Goal: Task Accomplishment & Management: Complete application form

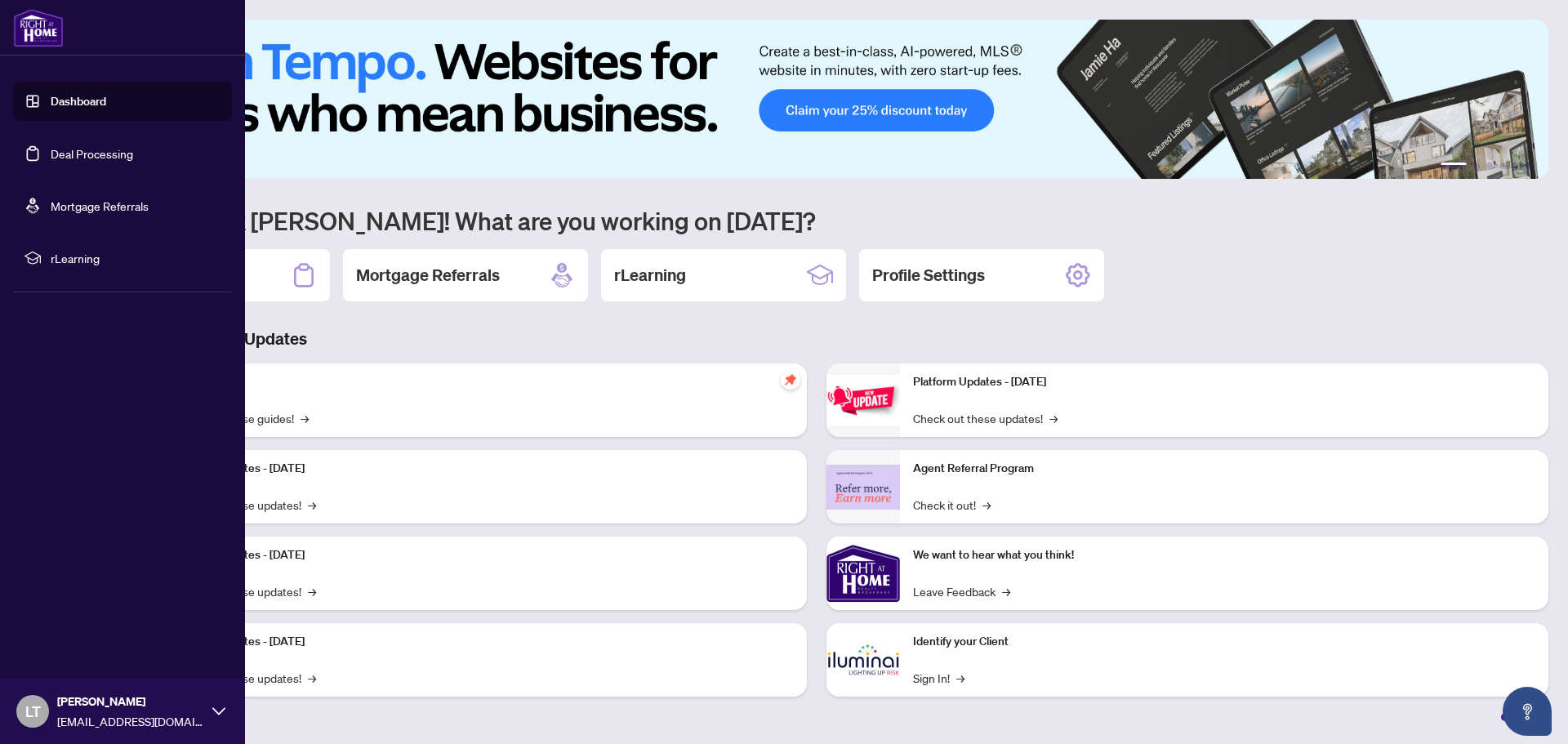
click at [93, 153] on link "Deal Processing" at bounding box center [92, 153] width 83 height 15
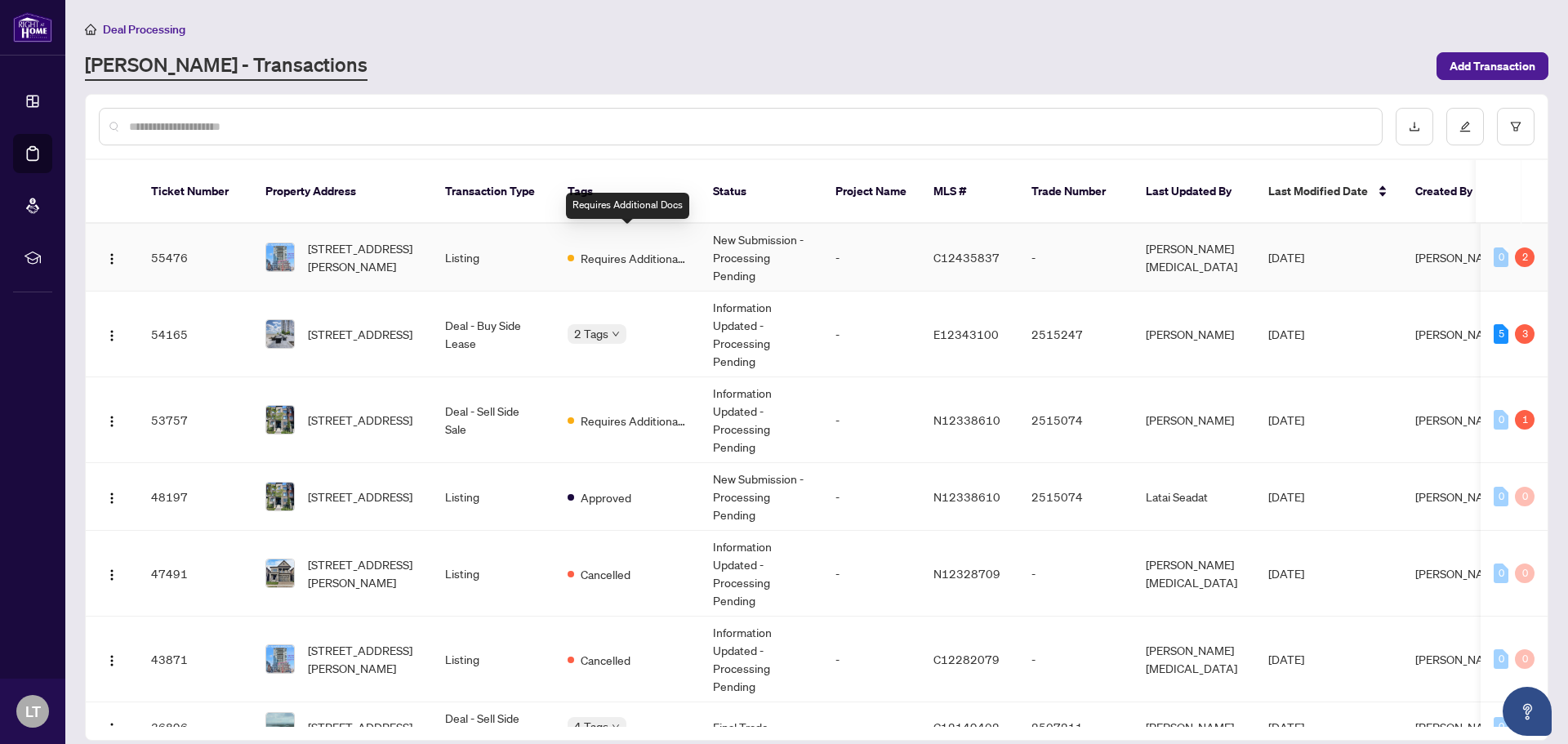
click at [630, 249] on span "Requires Additional Docs" at bounding box center [633, 258] width 106 height 18
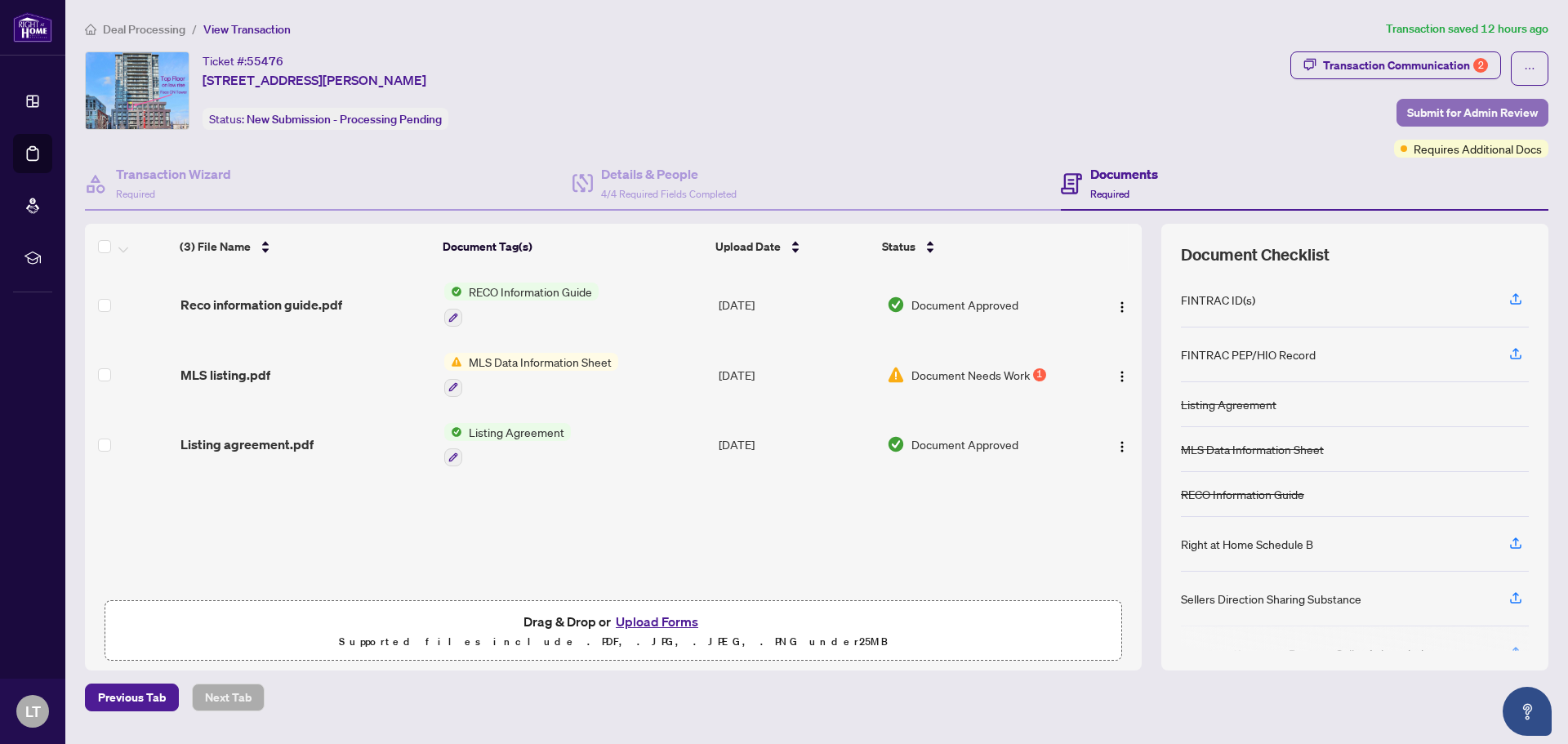
click at [1449, 115] on span "Submit for Admin Review" at bounding box center [1471, 113] width 130 height 26
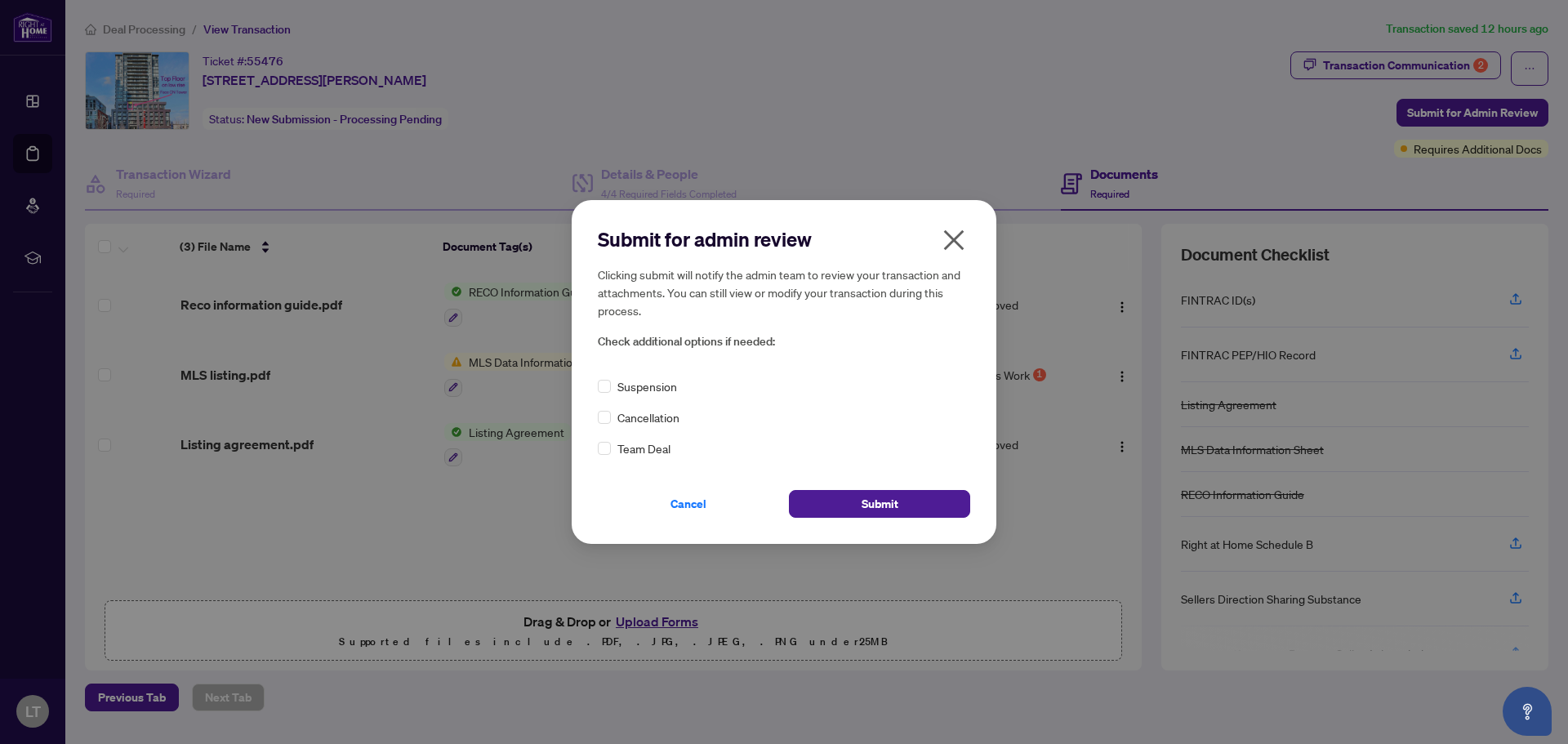
click at [950, 245] on icon "close" at bounding box center [954, 240] width 26 height 26
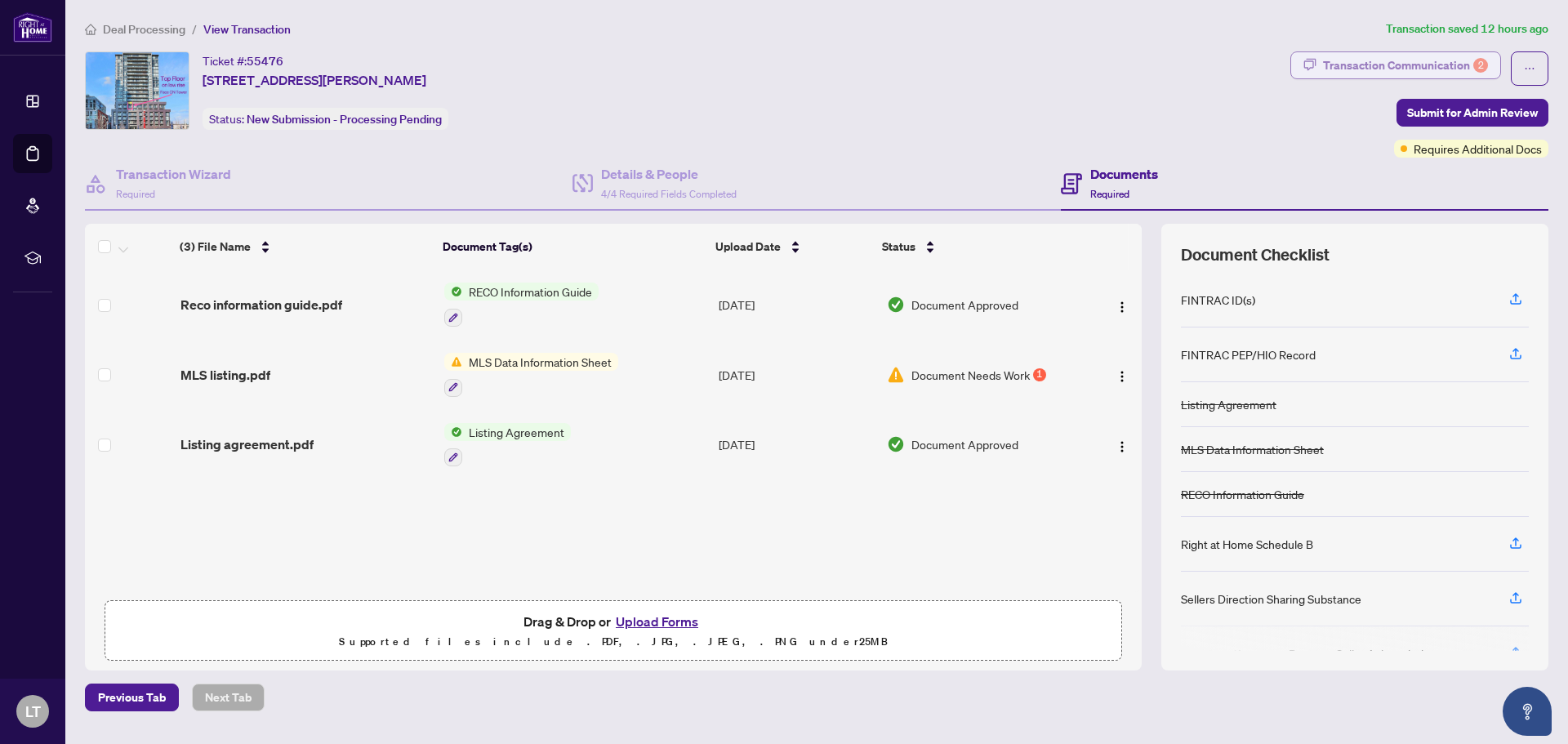
click at [1438, 64] on div "Transaction Communication 2" at bounding box center [1405, 66] width 165 height 26
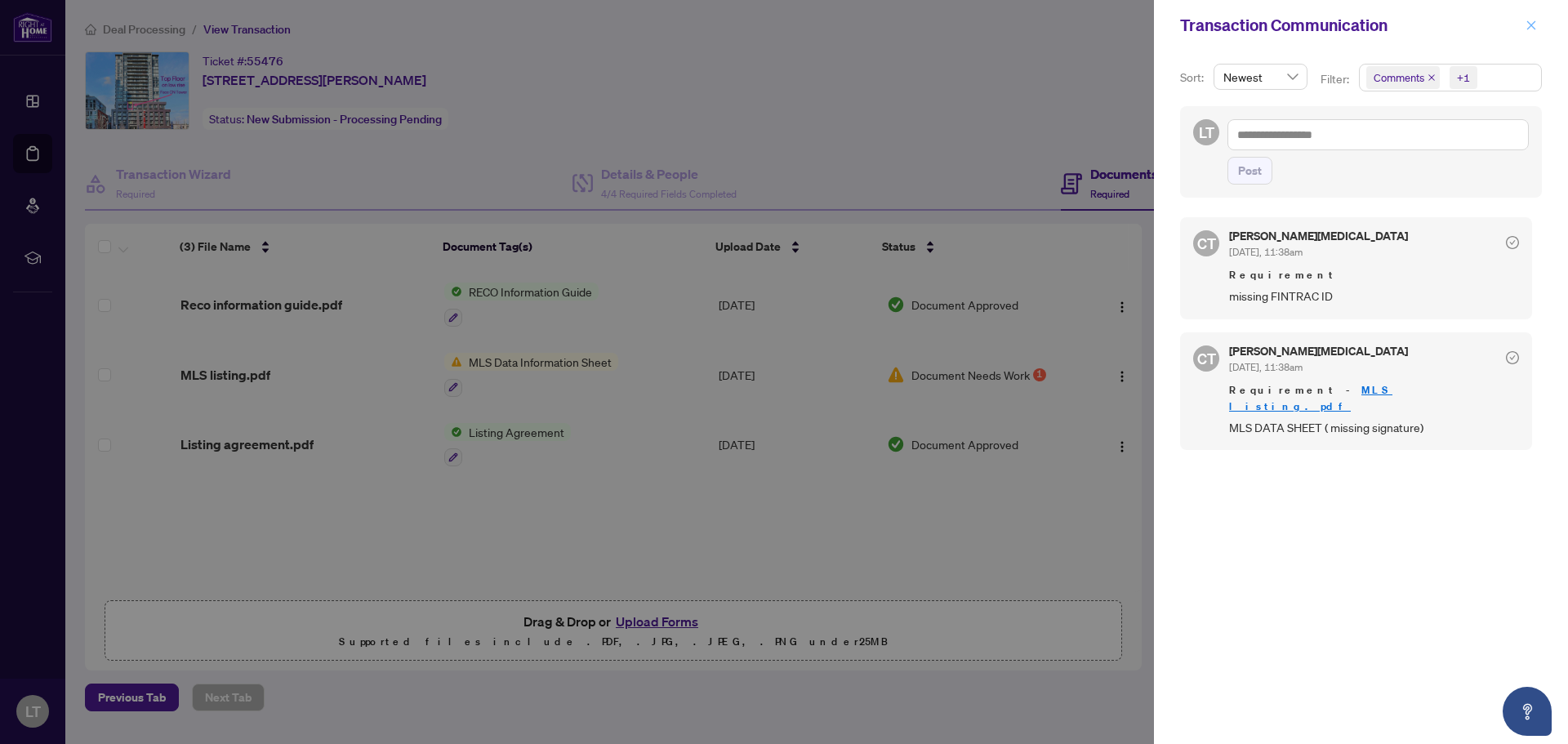
click at [1528, 33] on span "button" at bounding box center [1531, 25] width 11 height 26
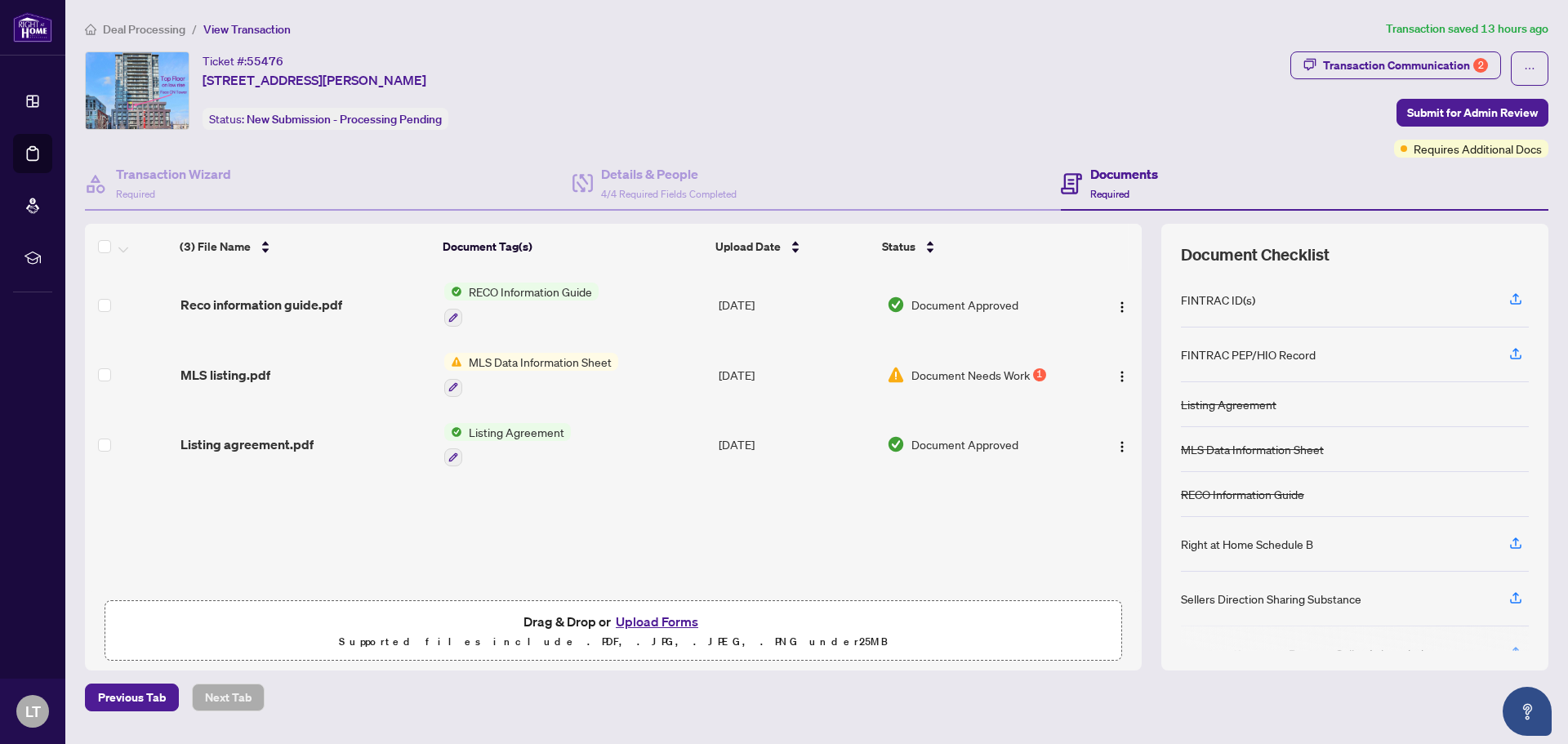
click at [653, 622] on button "Upload Forms" at bounding box center [656, 621] width 92 height 22
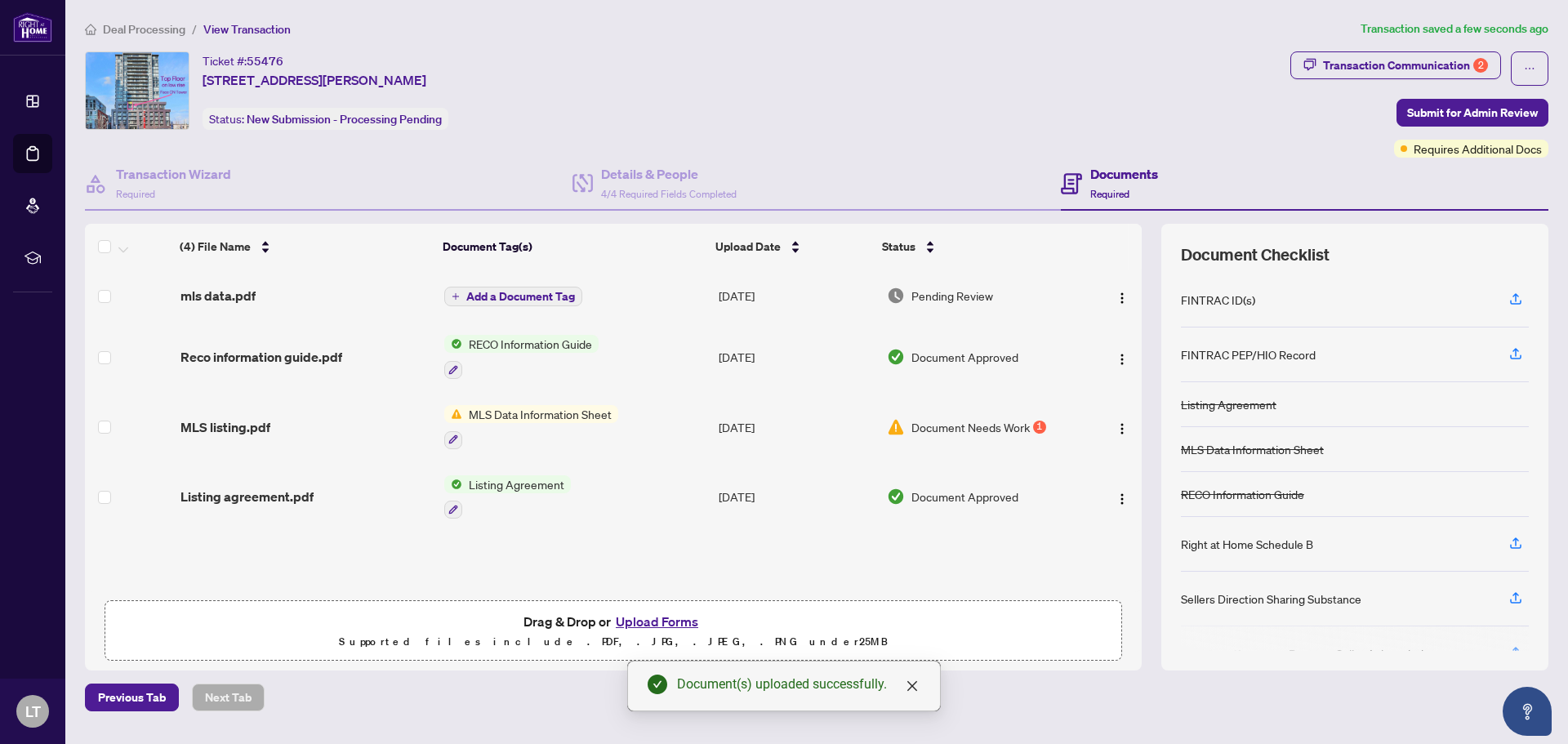
click at [503, 297] on span "Add a Document Tag" at bounding box center [521, 296] width 109 height 11
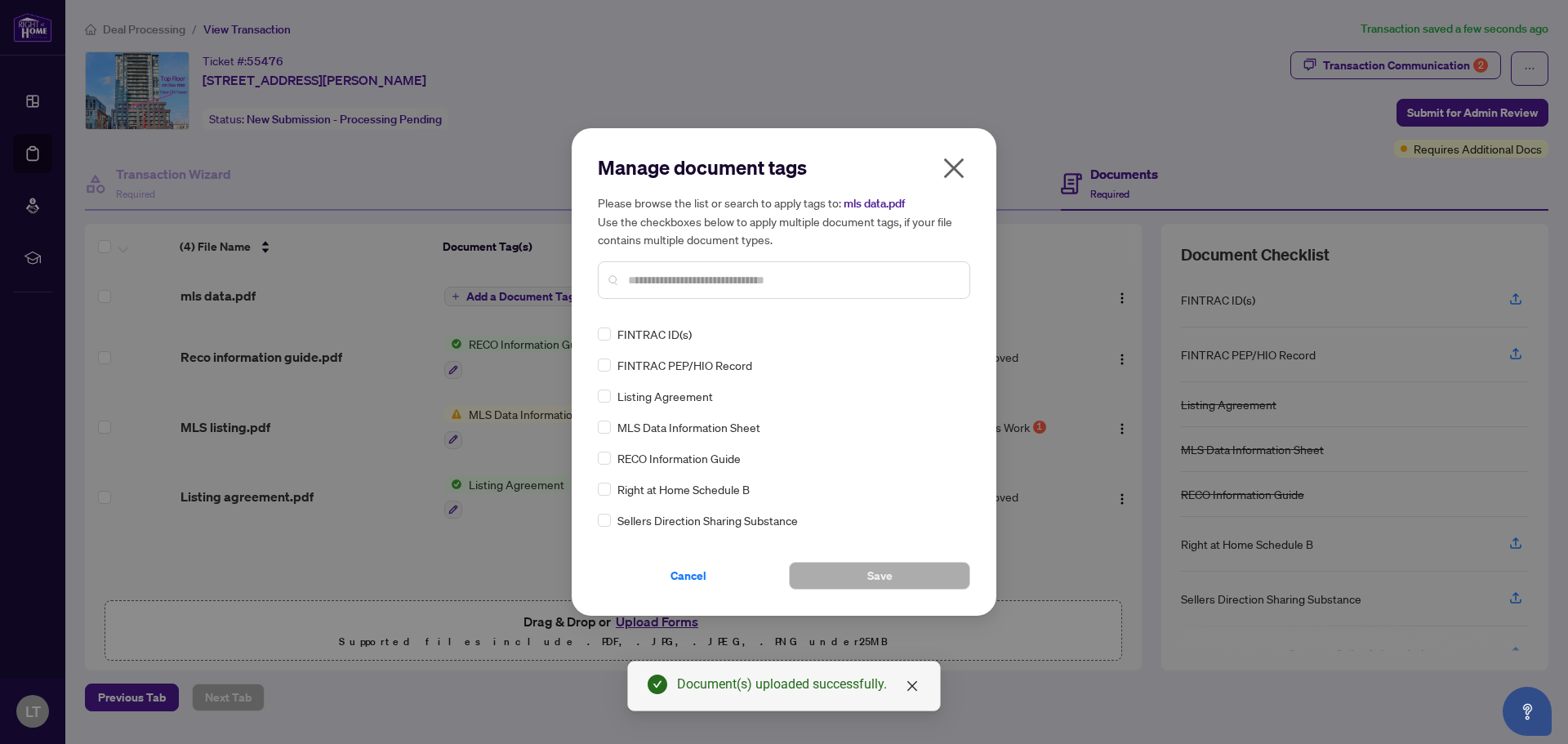
click at [681, 285] on input "text" at bounding box center [792, 279] width 329 height 18
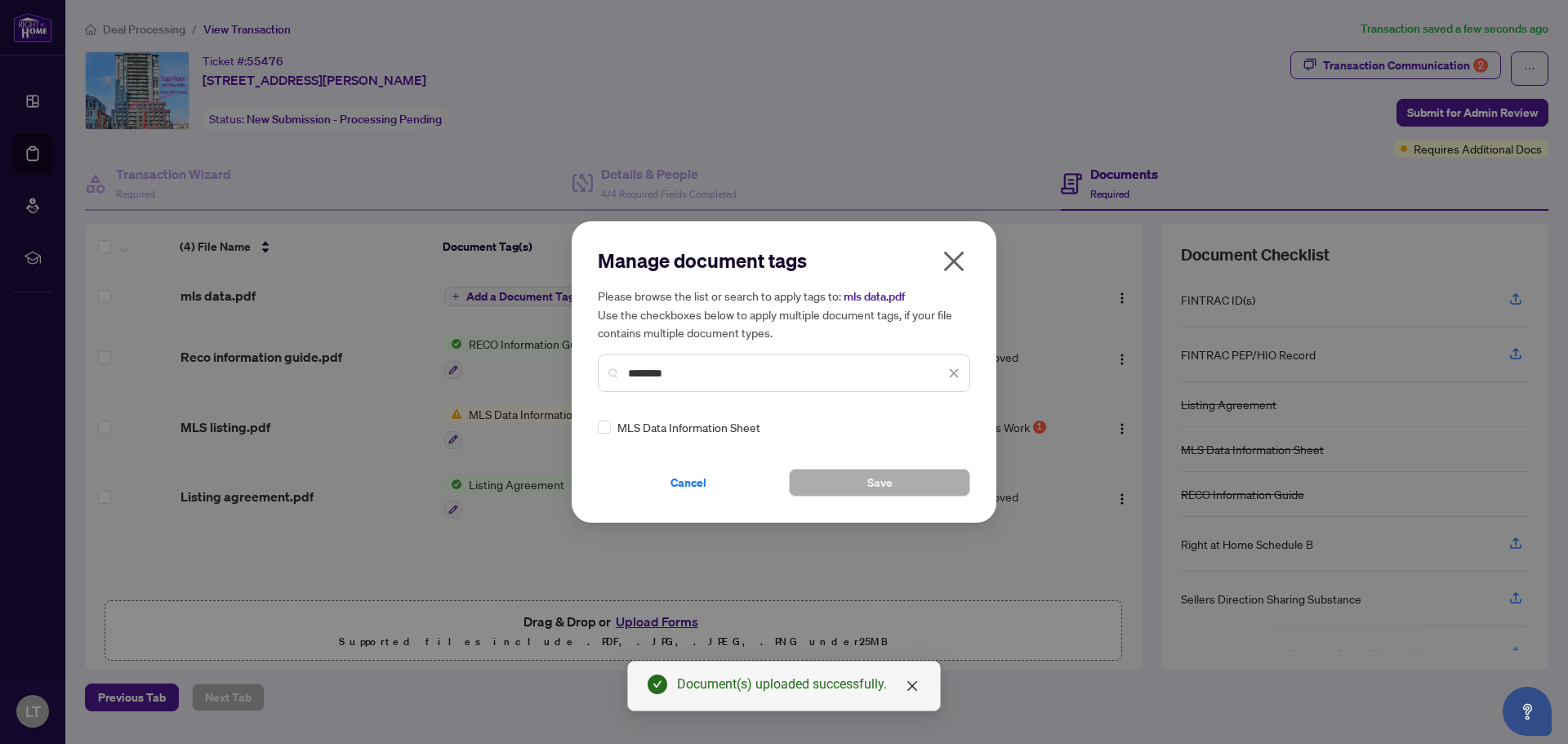
type input "********"
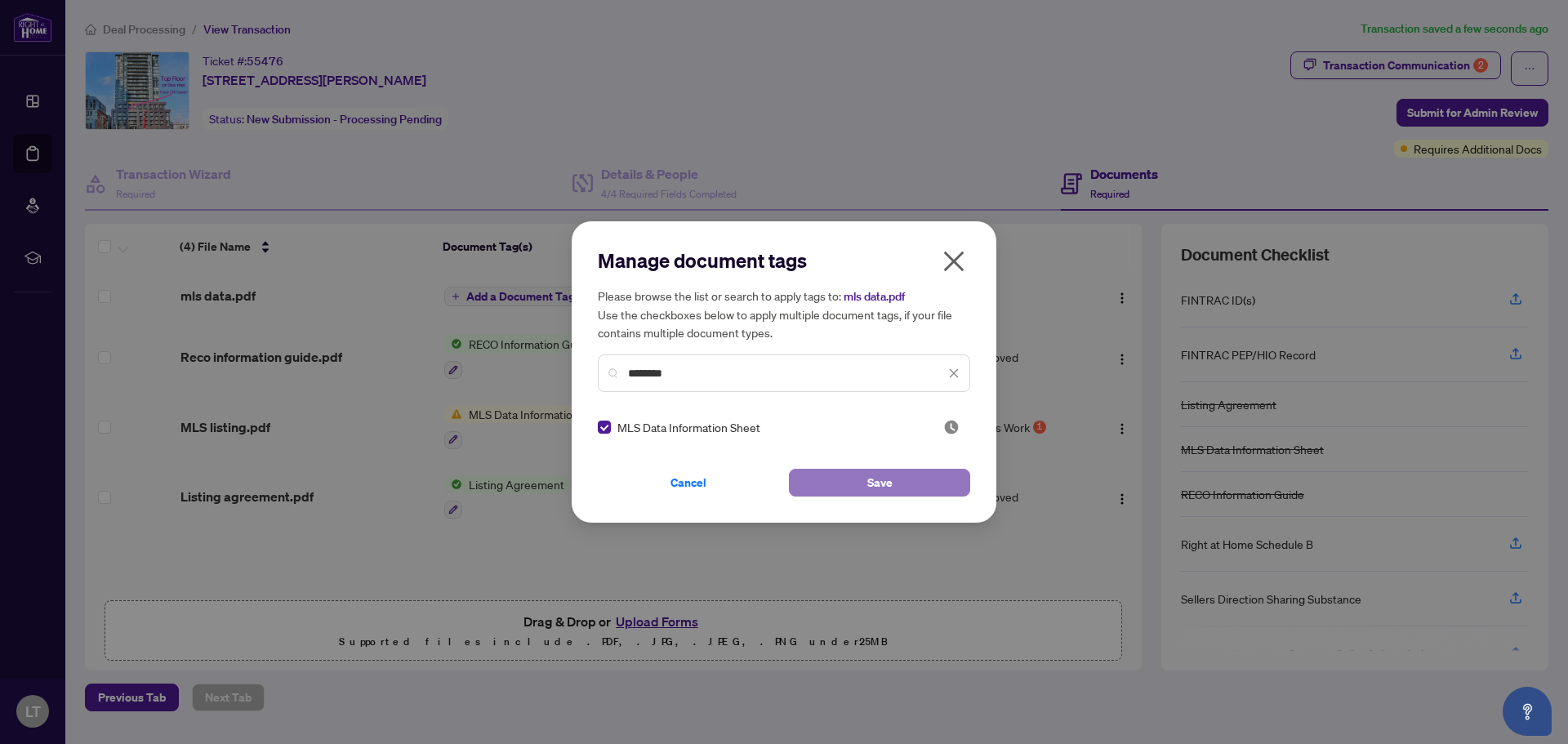
click at [861, 474] on button "Save" at bounding box center [880, 482] width 181 height 28
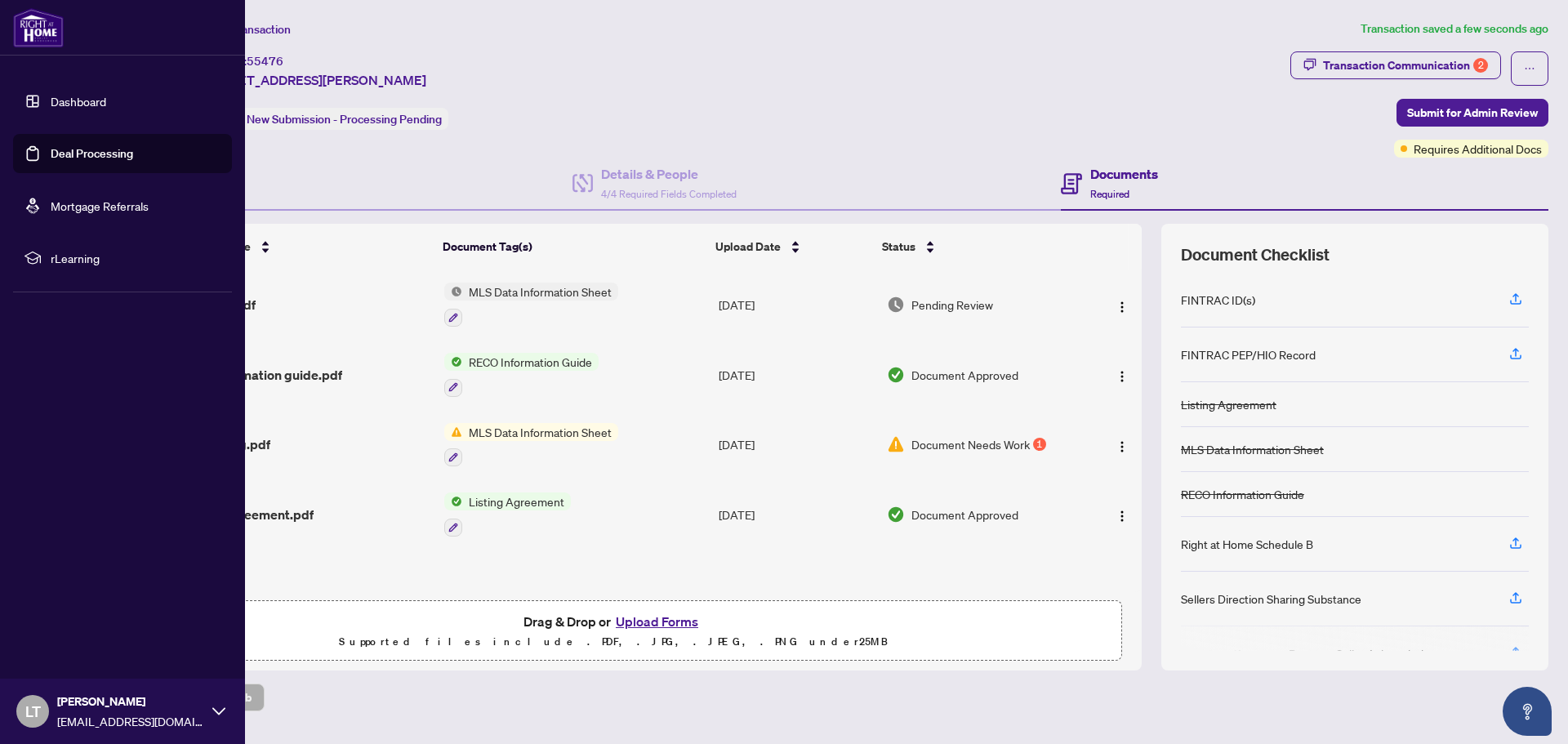
click at [81, 153] on link "Deal Processing" at bounding box center [92, 153] width 83 height 15
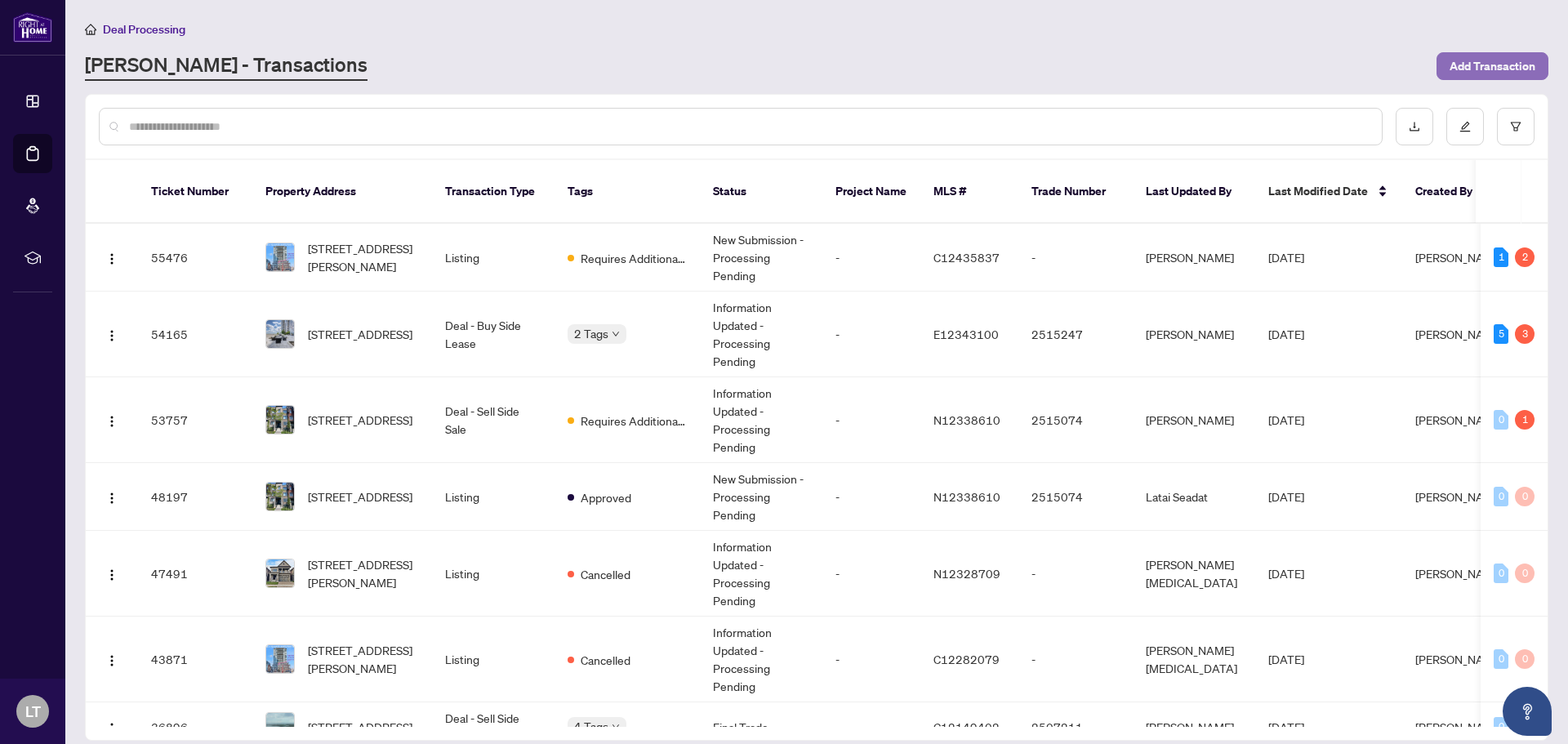
click at [1483, 66] on span "Add Transaction" at bounding box center [1492, 66] width 85 height 26
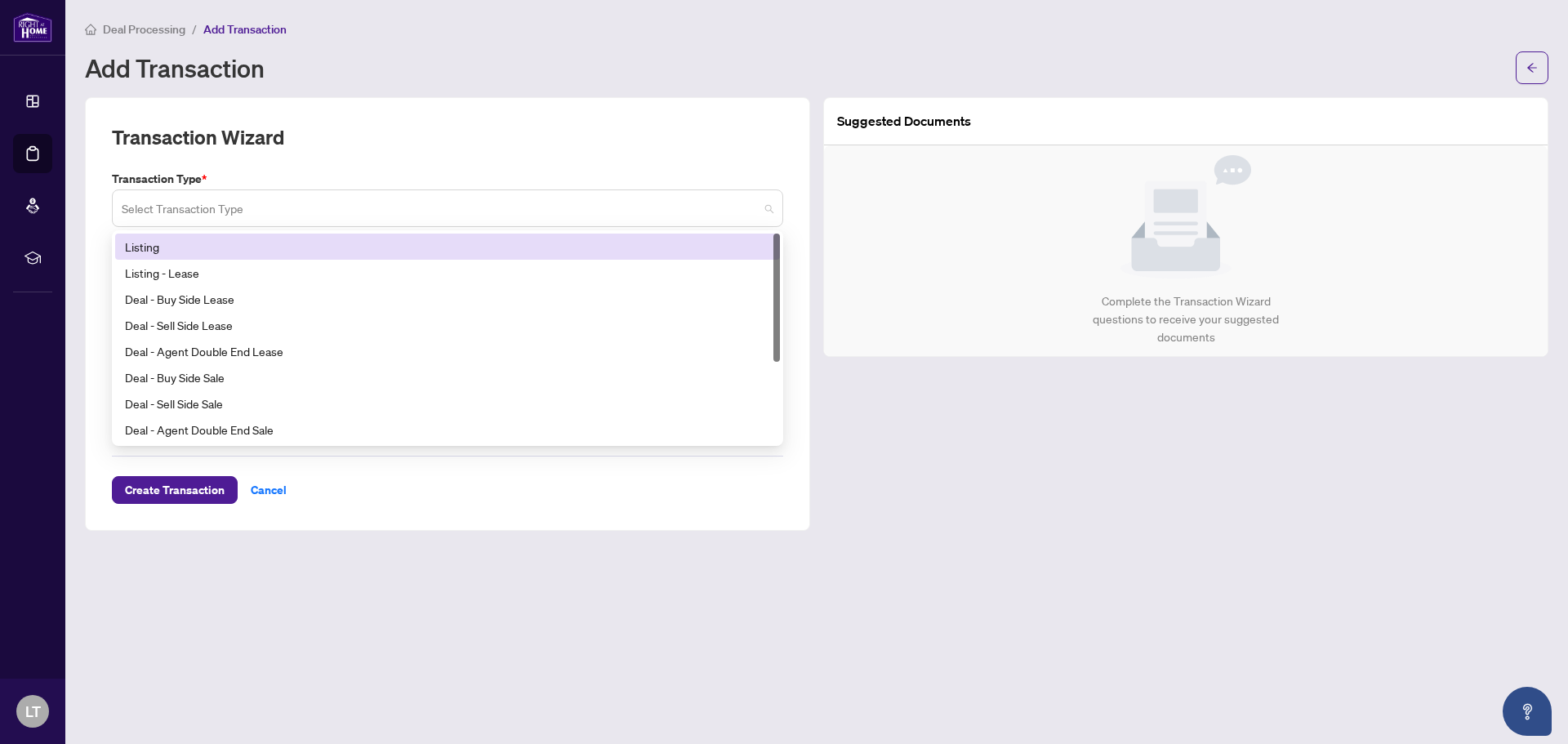
click at [767, 207] on span at bounding box center [448, 208] width 652 height 31
click at [445, 253] on div "Listing" at bounding box center [448, 247] width 645 height 18
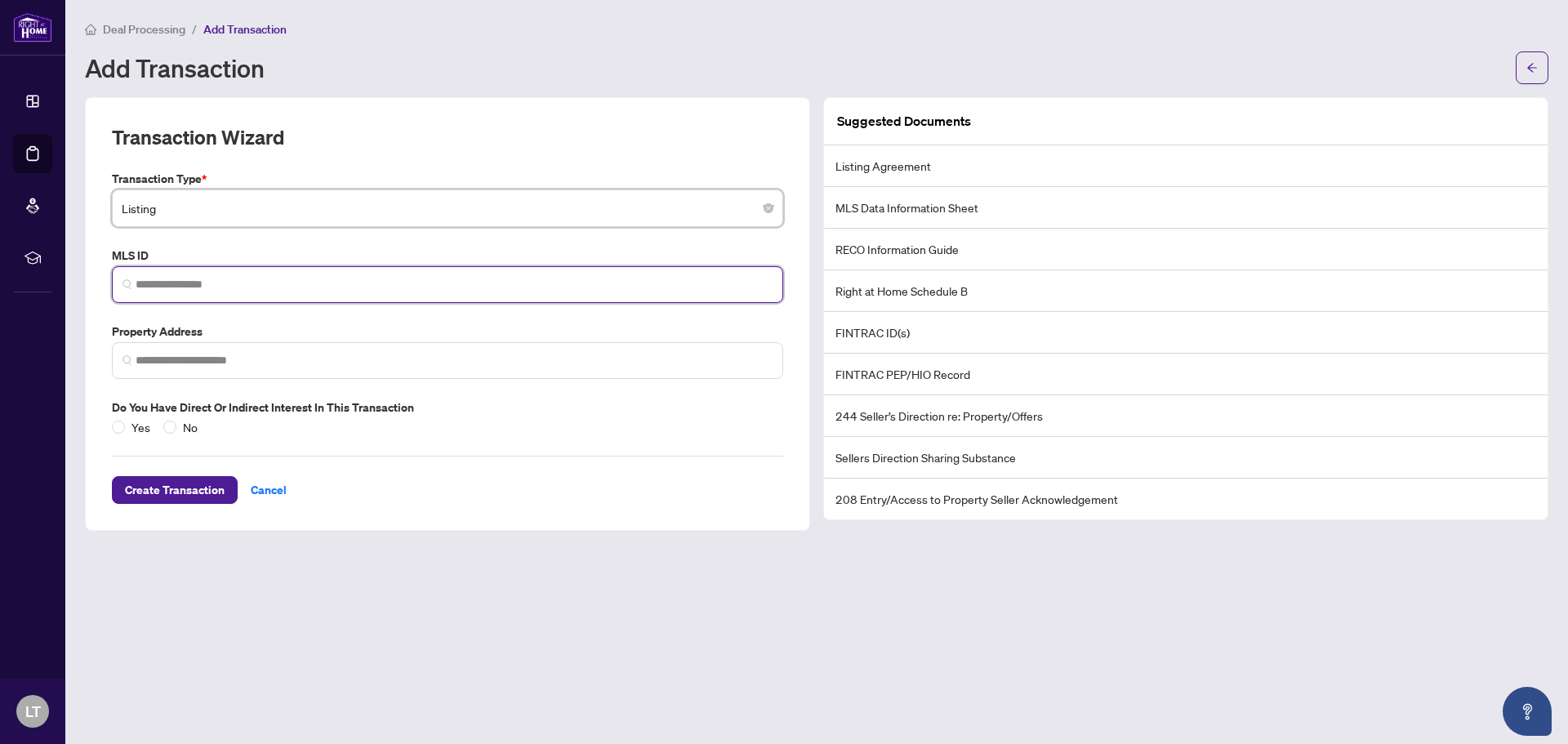
click at [612, 291] on input "search" at bounding box center [454, 284] width 637 height 17
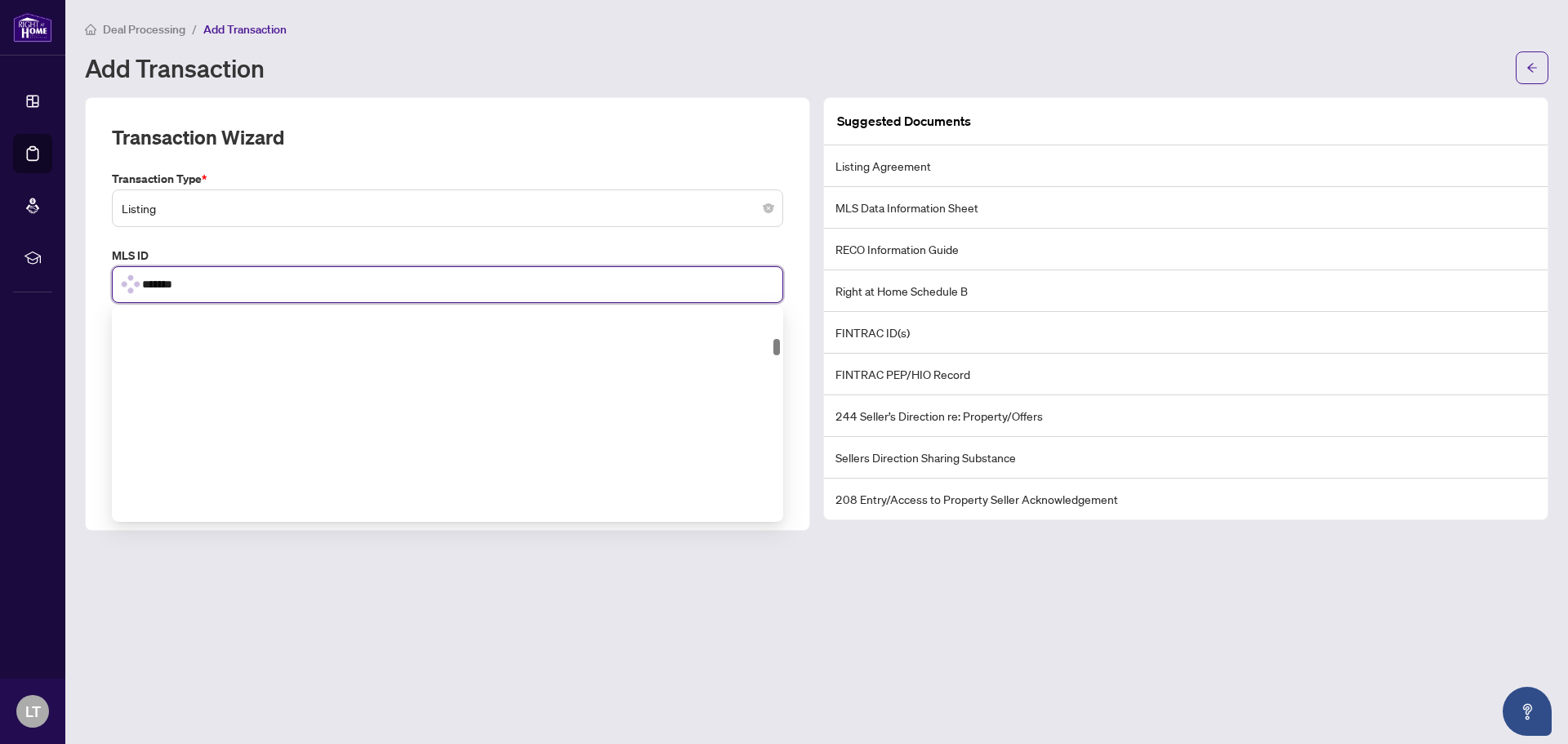
scroll to position [403, 0]
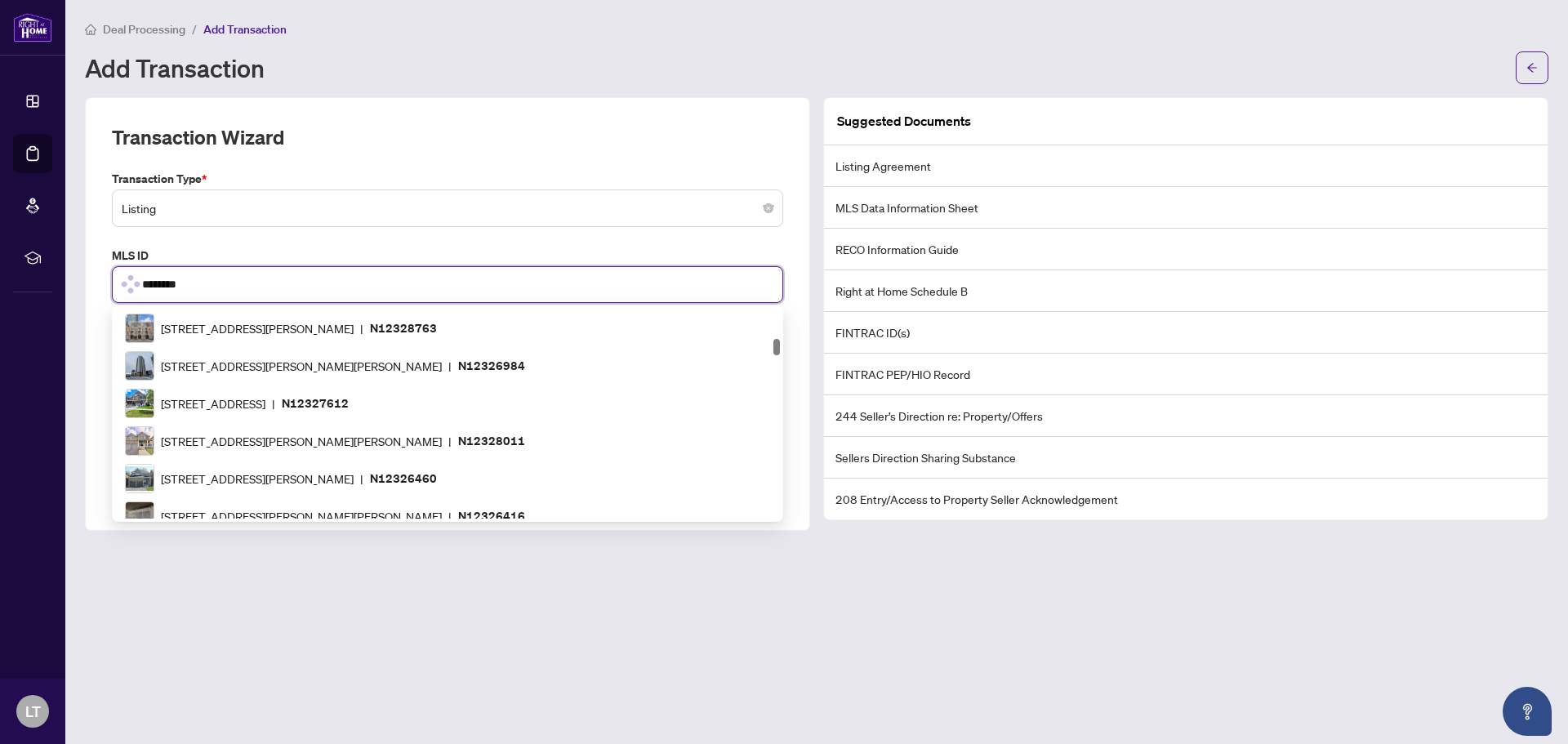
type input "*********"
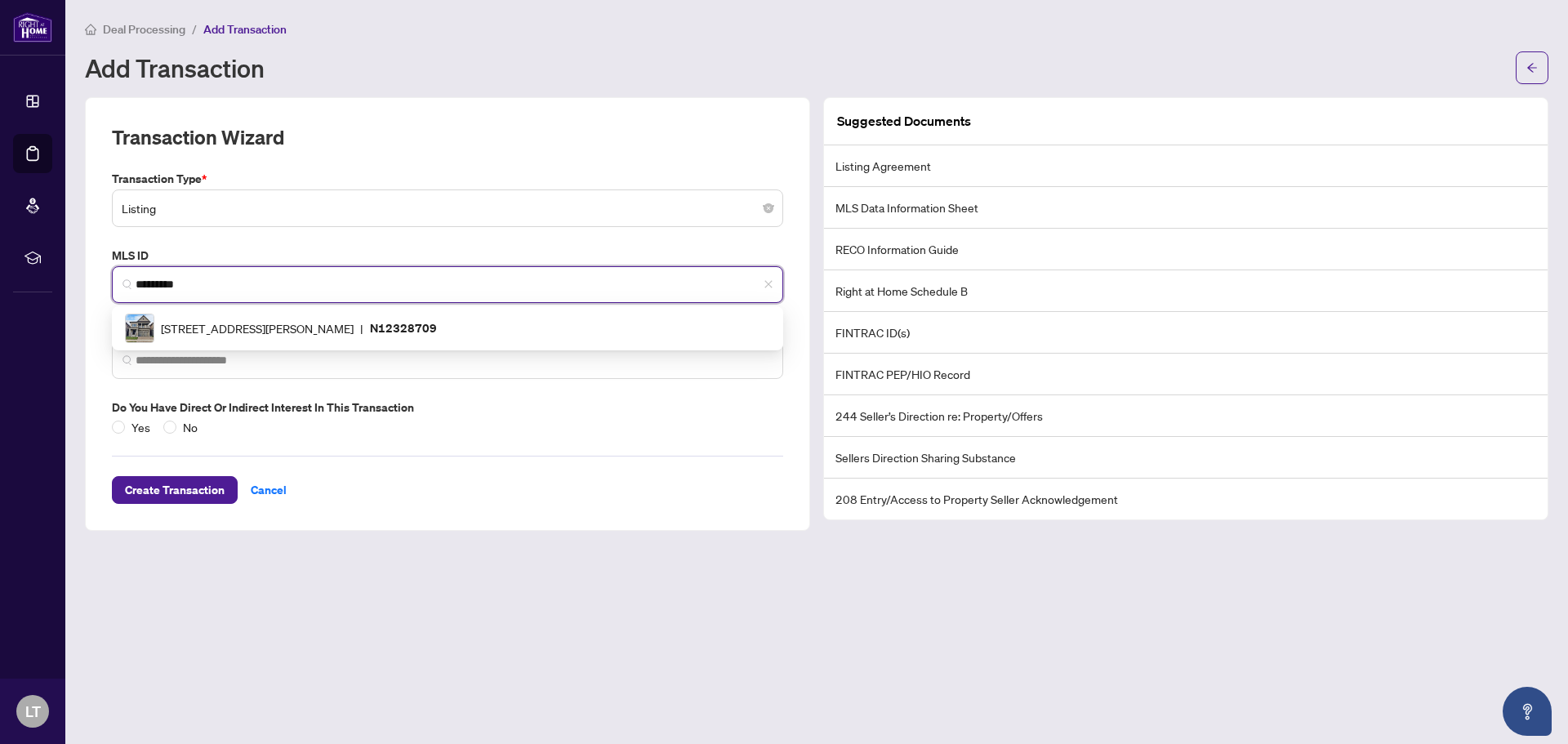
scroll to position [0, 0]
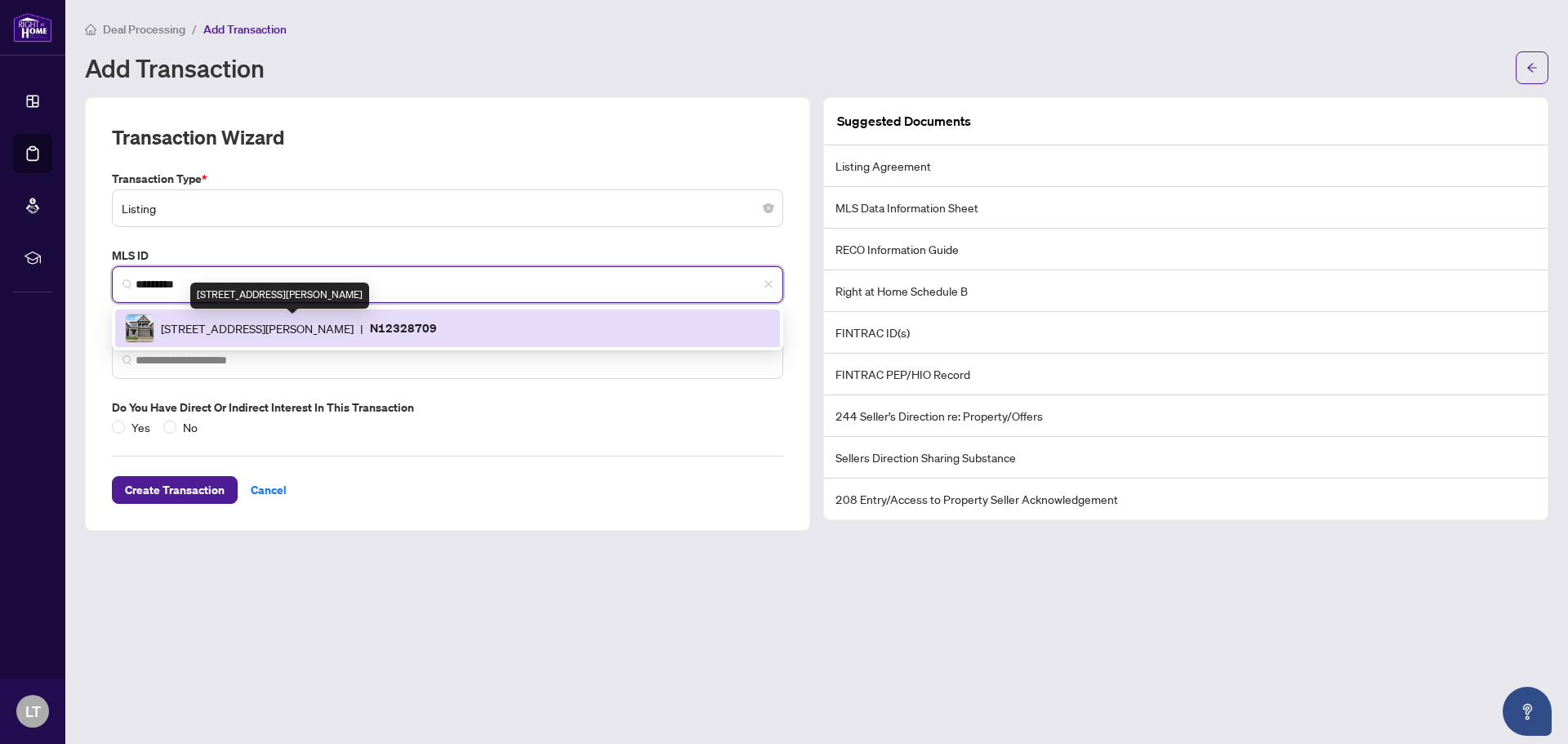
click at [311, 335] on span "[STREET_ADDRESS][PERSON_NAME]" at bounding box center [257, 328] width 192 height 18
type input "**********"
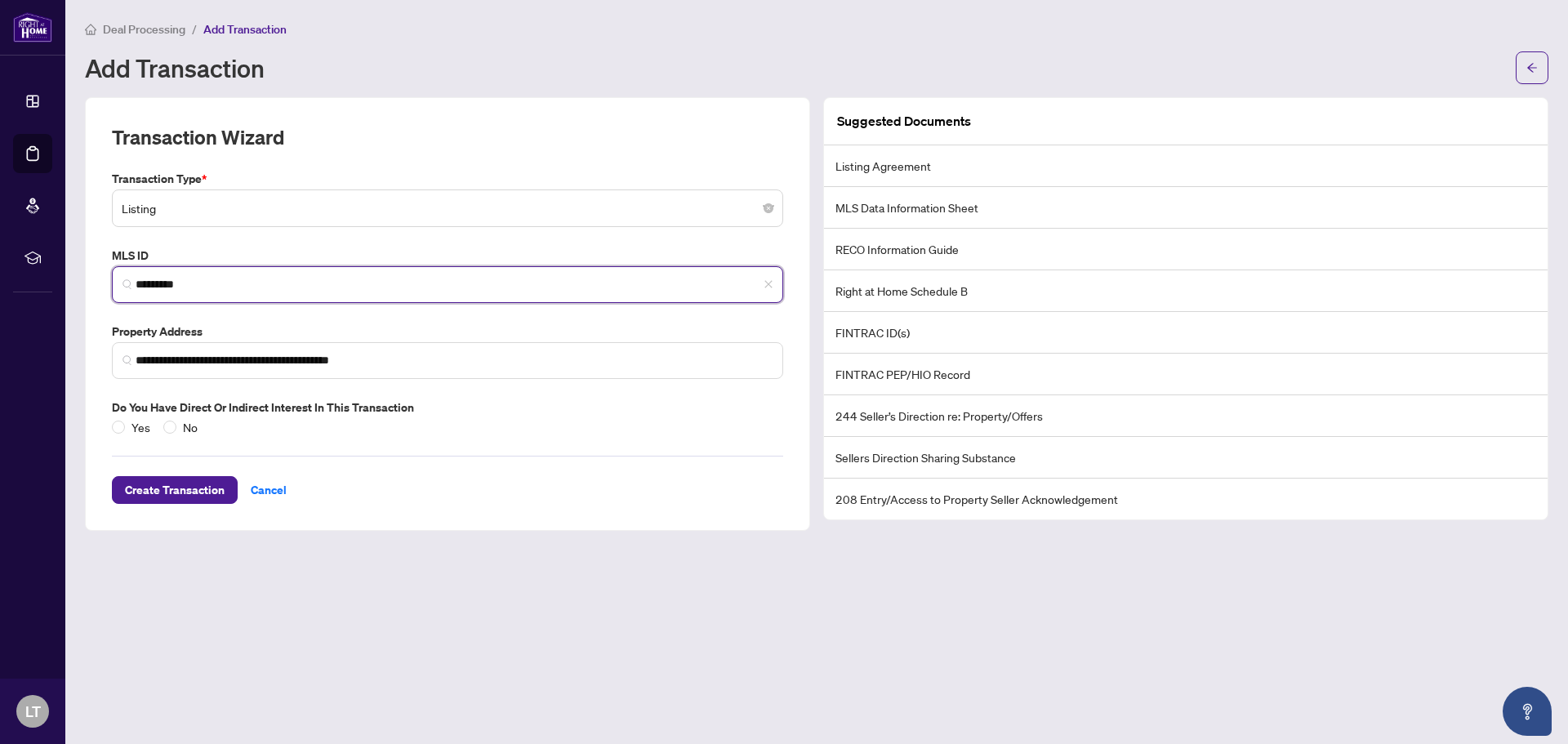
type input "*********"
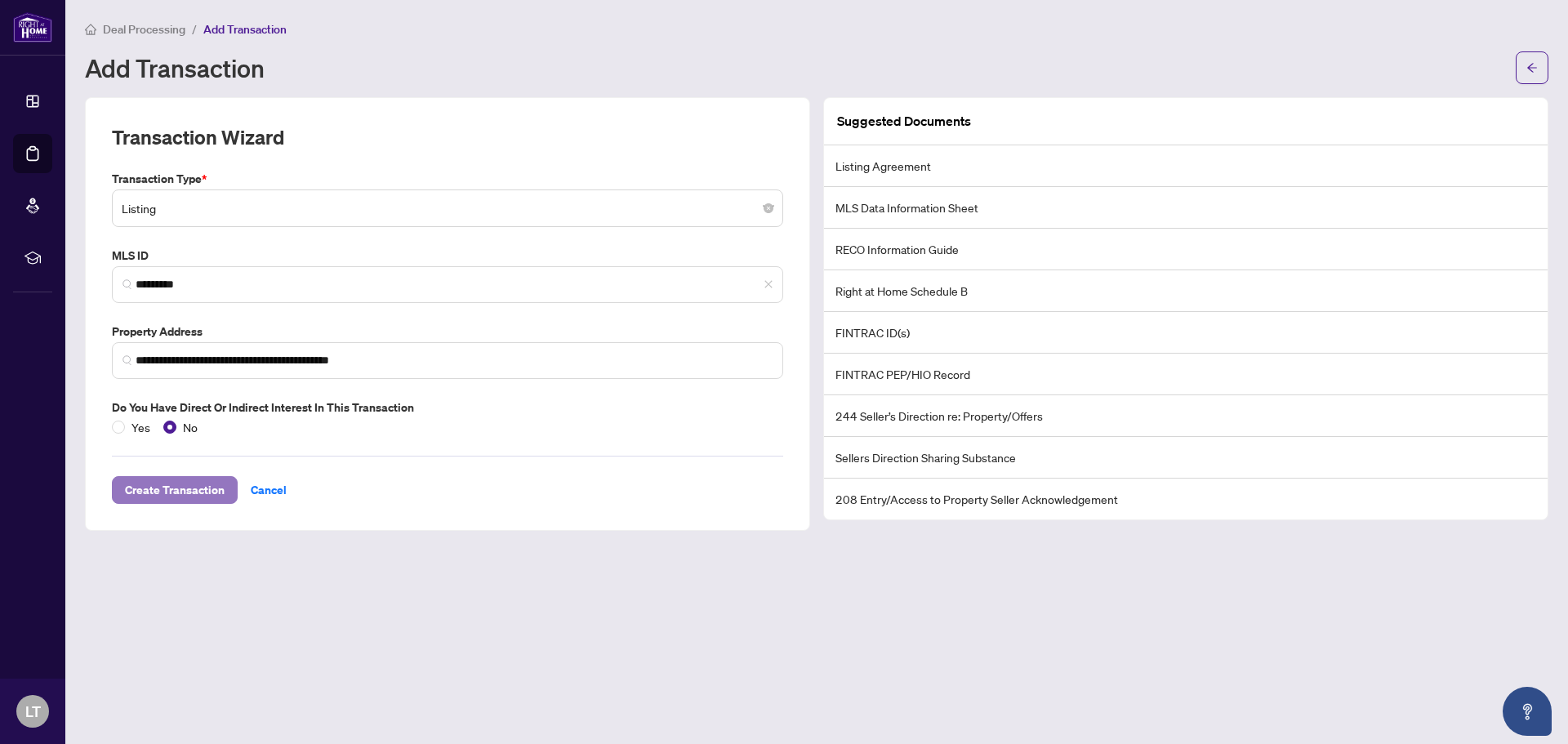
click at [198, 492] on span "Create Transaction" at bounding box center [175, 490] width 100 height 26
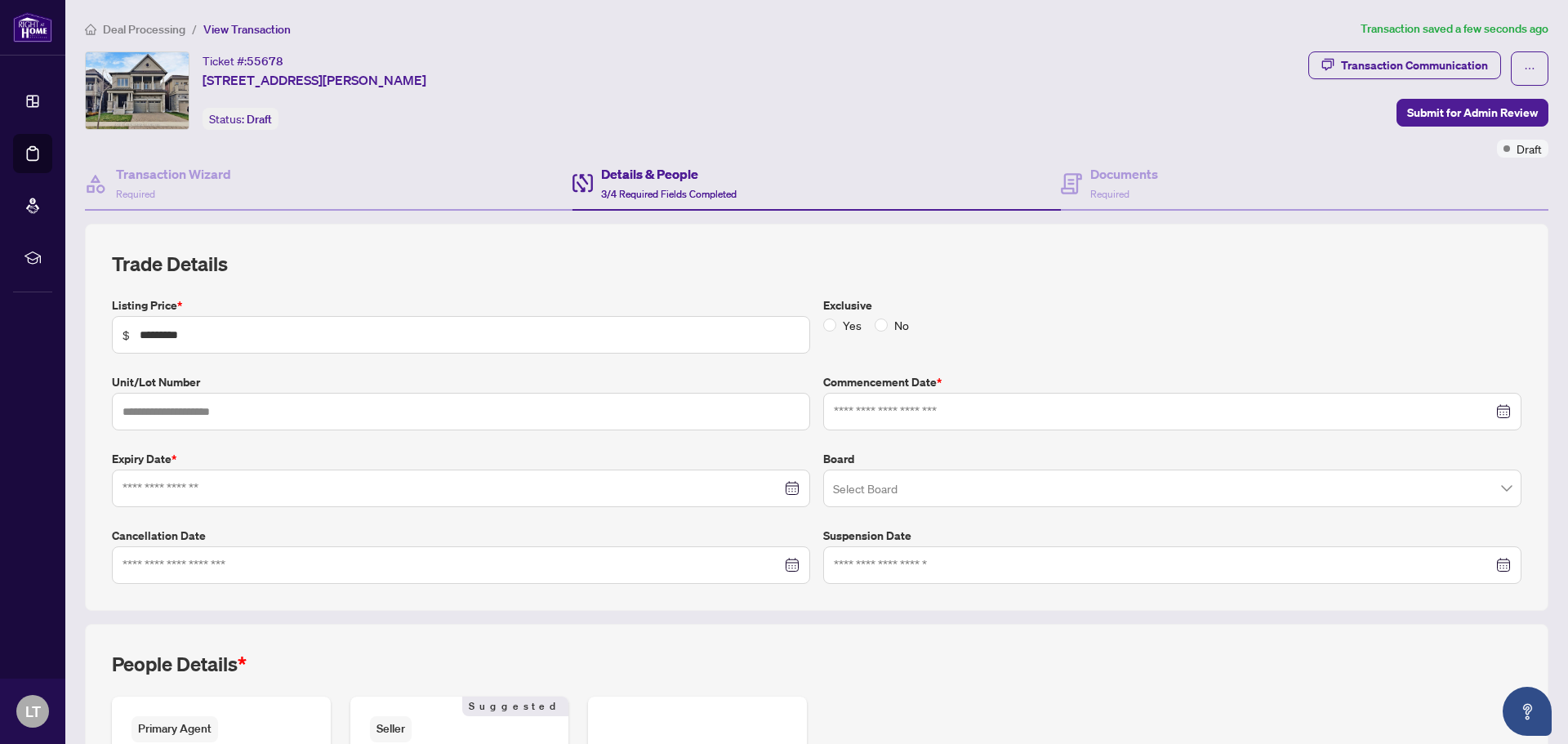
type input "**********"
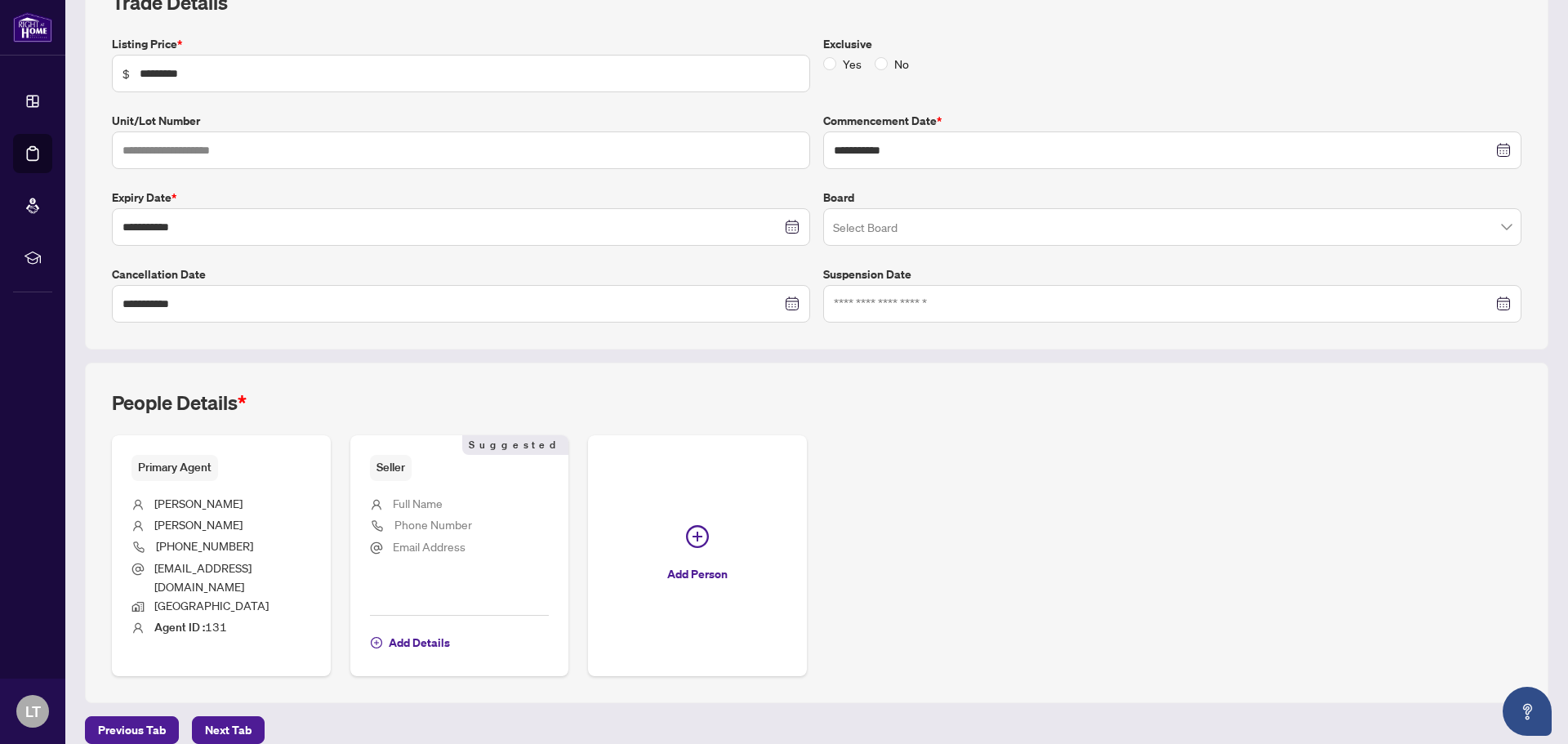
scroll to position [264, 0]
click at [141, 718] on span "Previous Tab" at bounding box center [132, 727] width 68 height 26
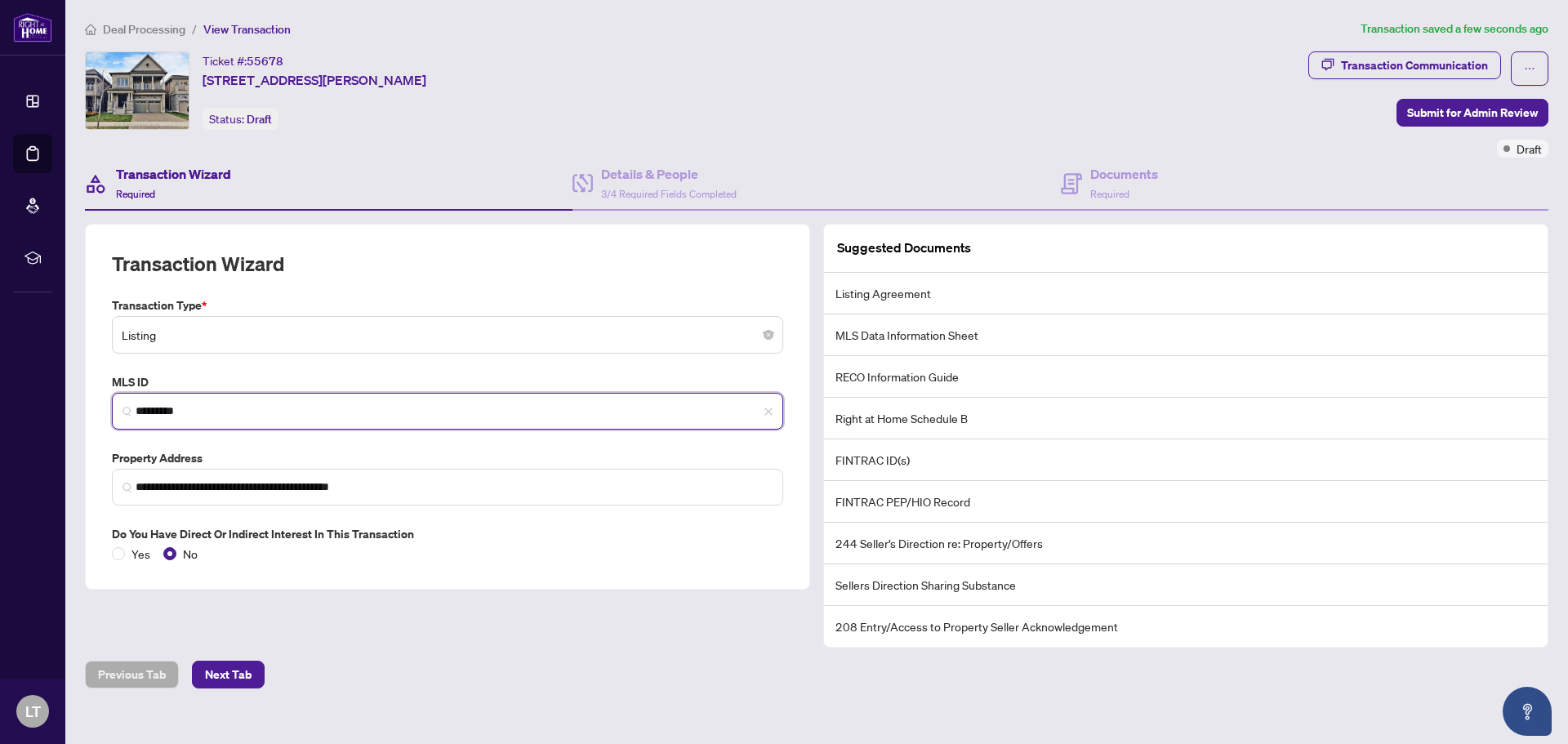
drag, startPoint x: 204, startPoint y: 410, endPoint x: 146, endPoint y: 410, distance: 58.0
click at [146, 410] on input "*********" at bounding box center [454, 411] width 637 height 17
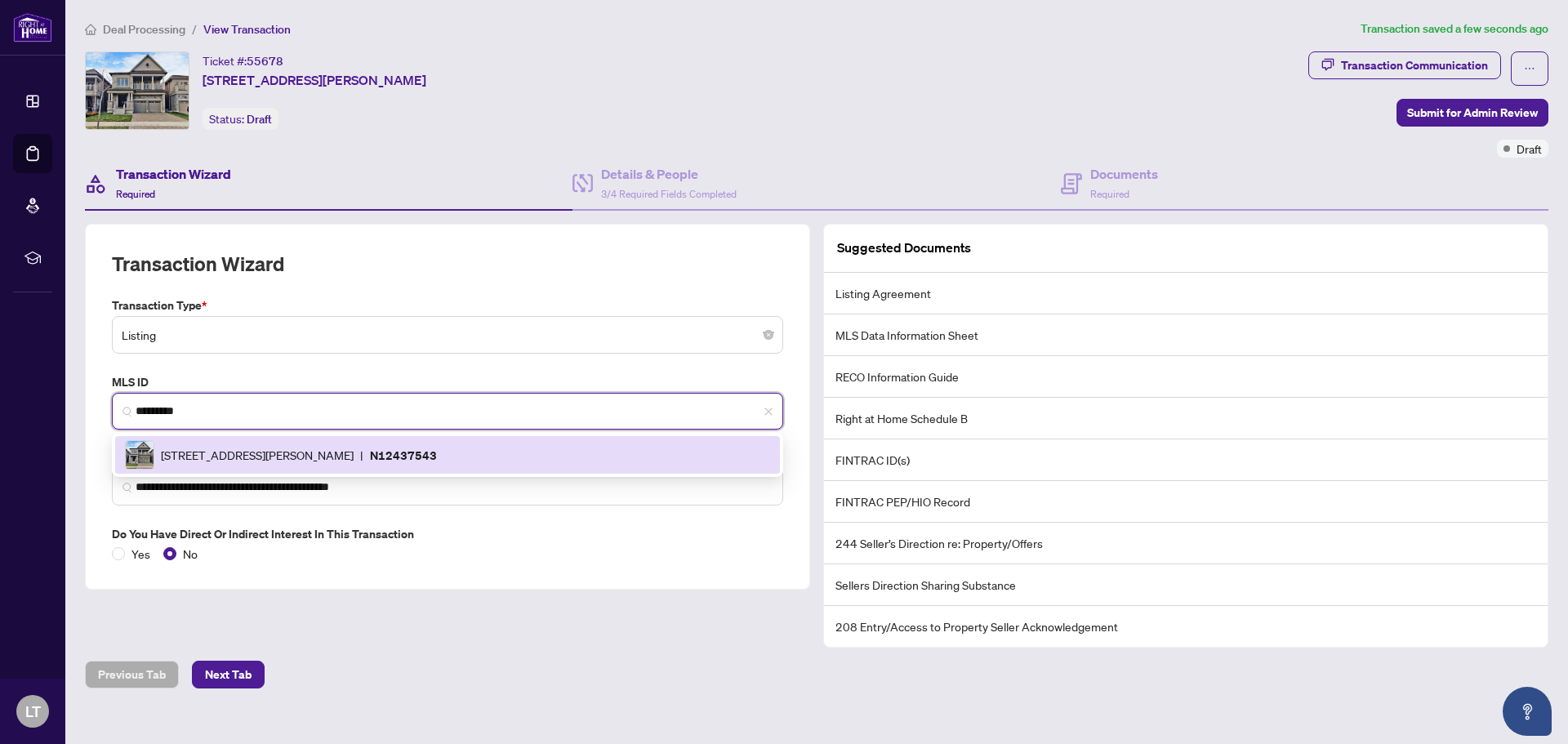
click at [185, 460] on span "[STREET_ADDRESS][PERSON_NAME]" at bounding box center [257, 454] width 192 height 18
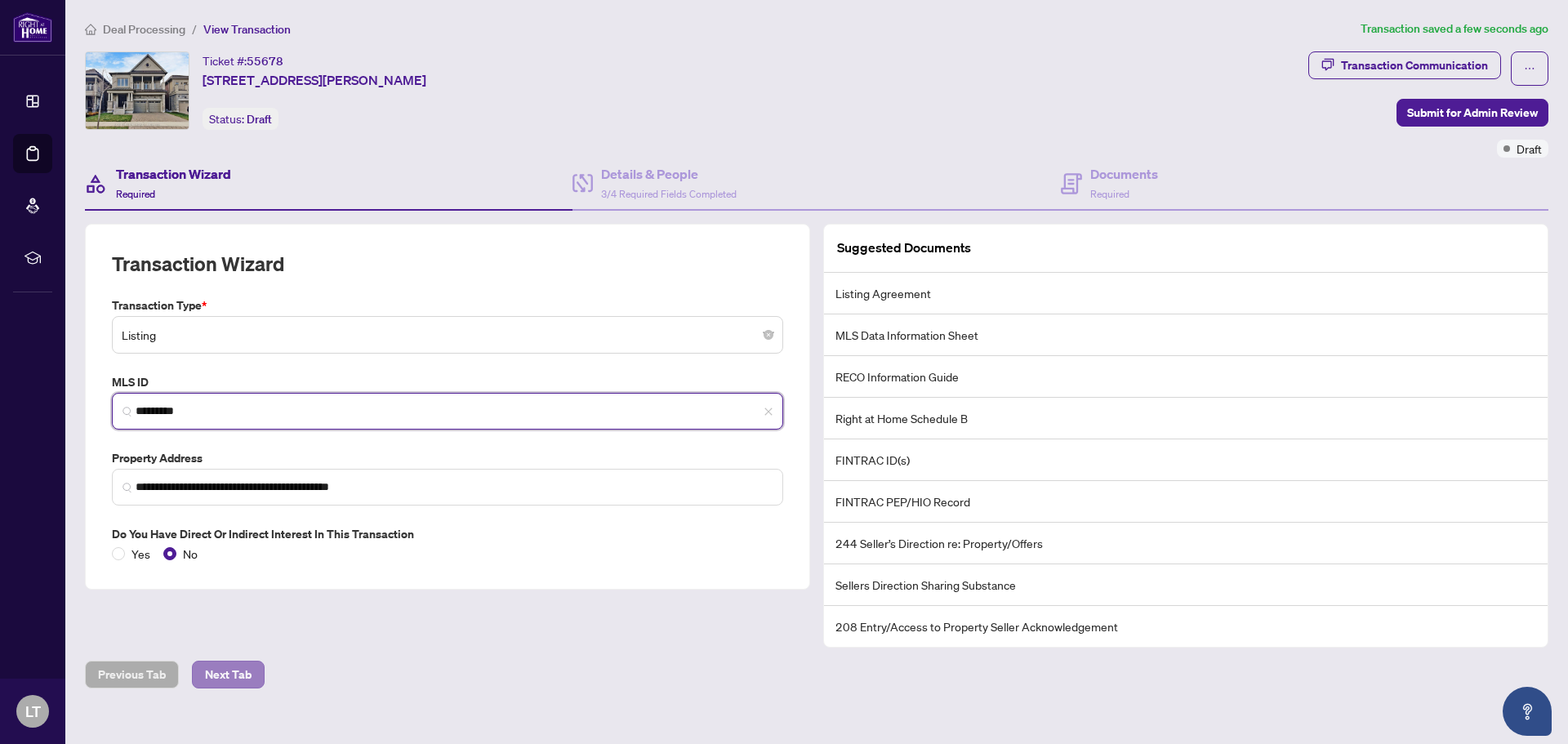
type input "*********"
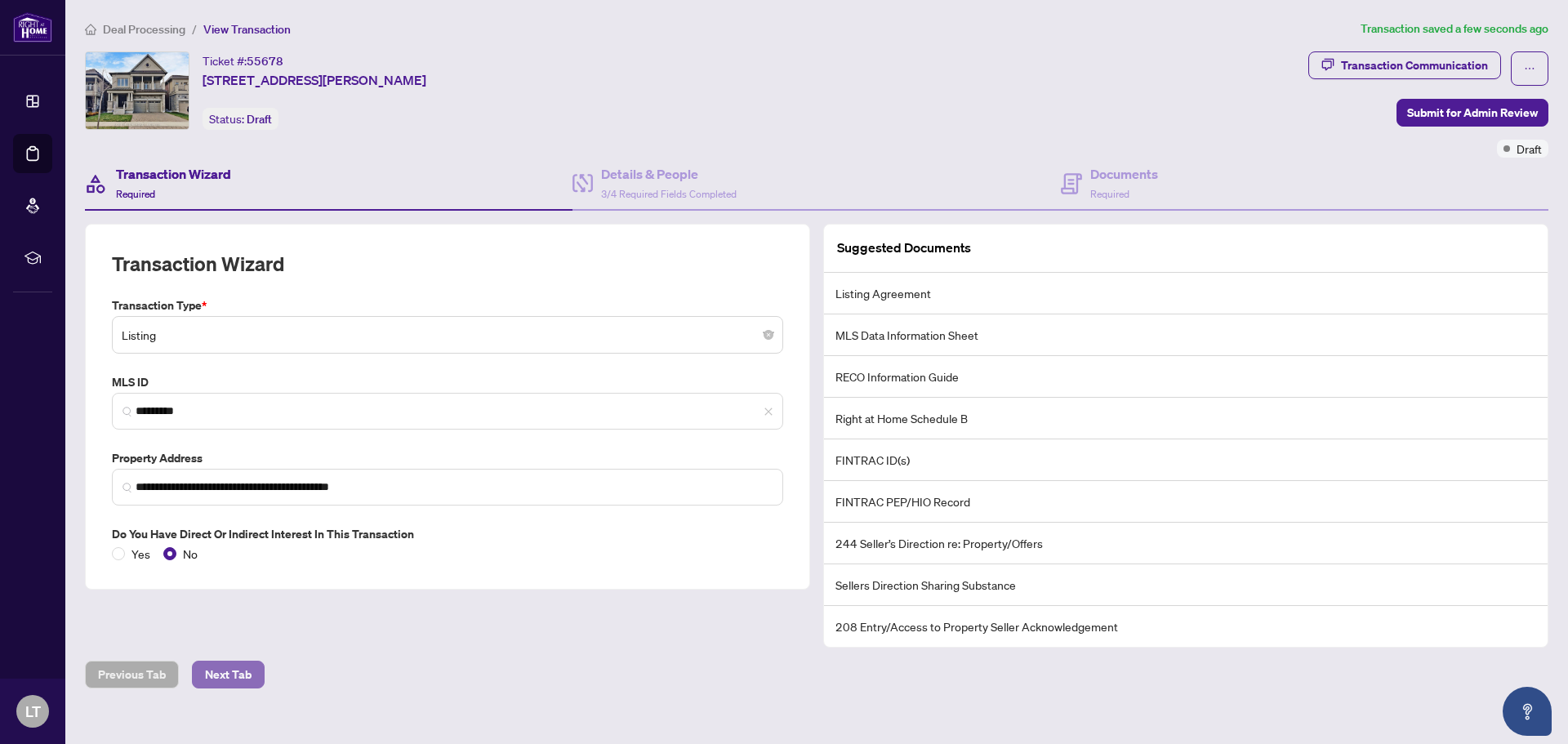
click at [223, 672] on span "Next Tab" at bounding box center [229, 674] width 47 height 26
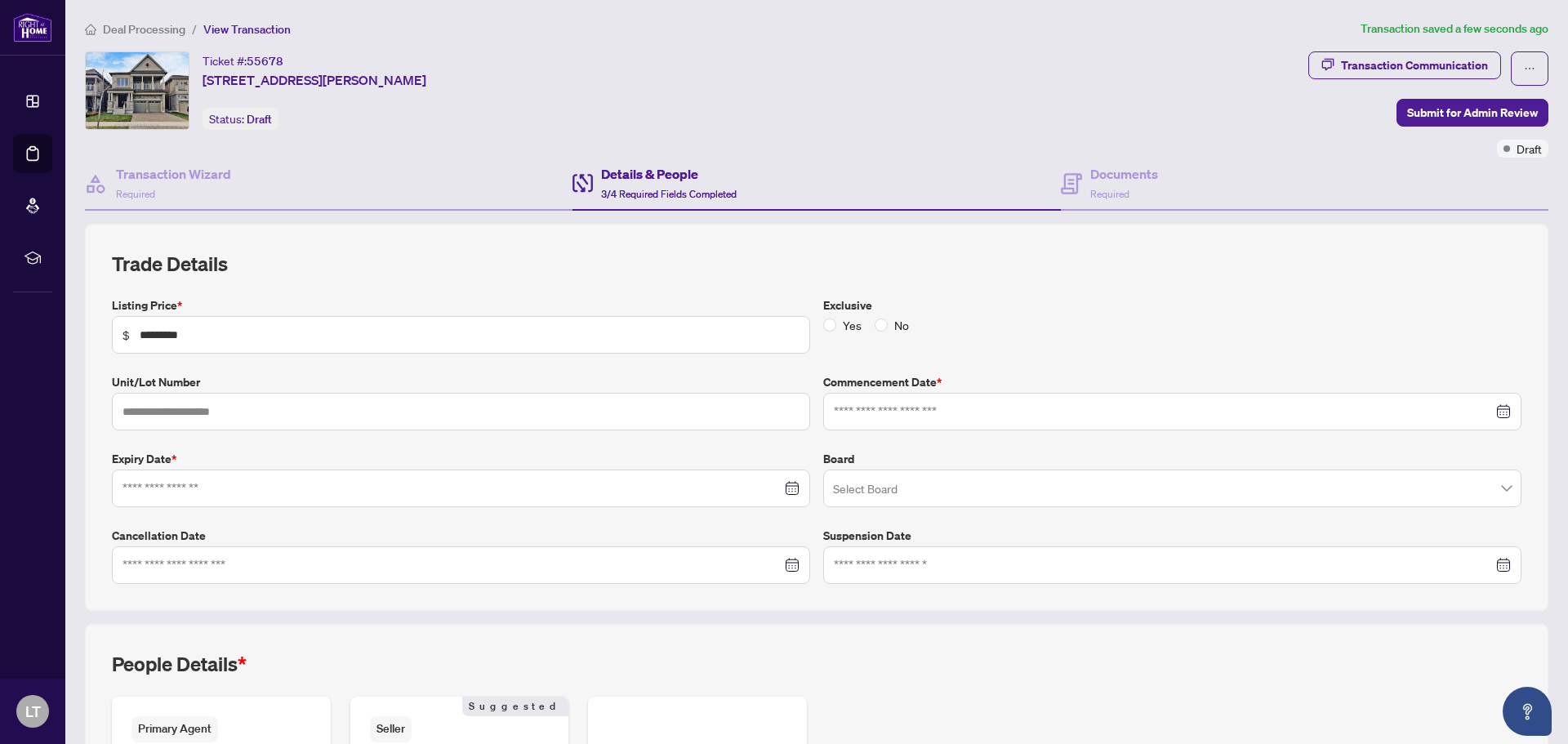
type input "**********"
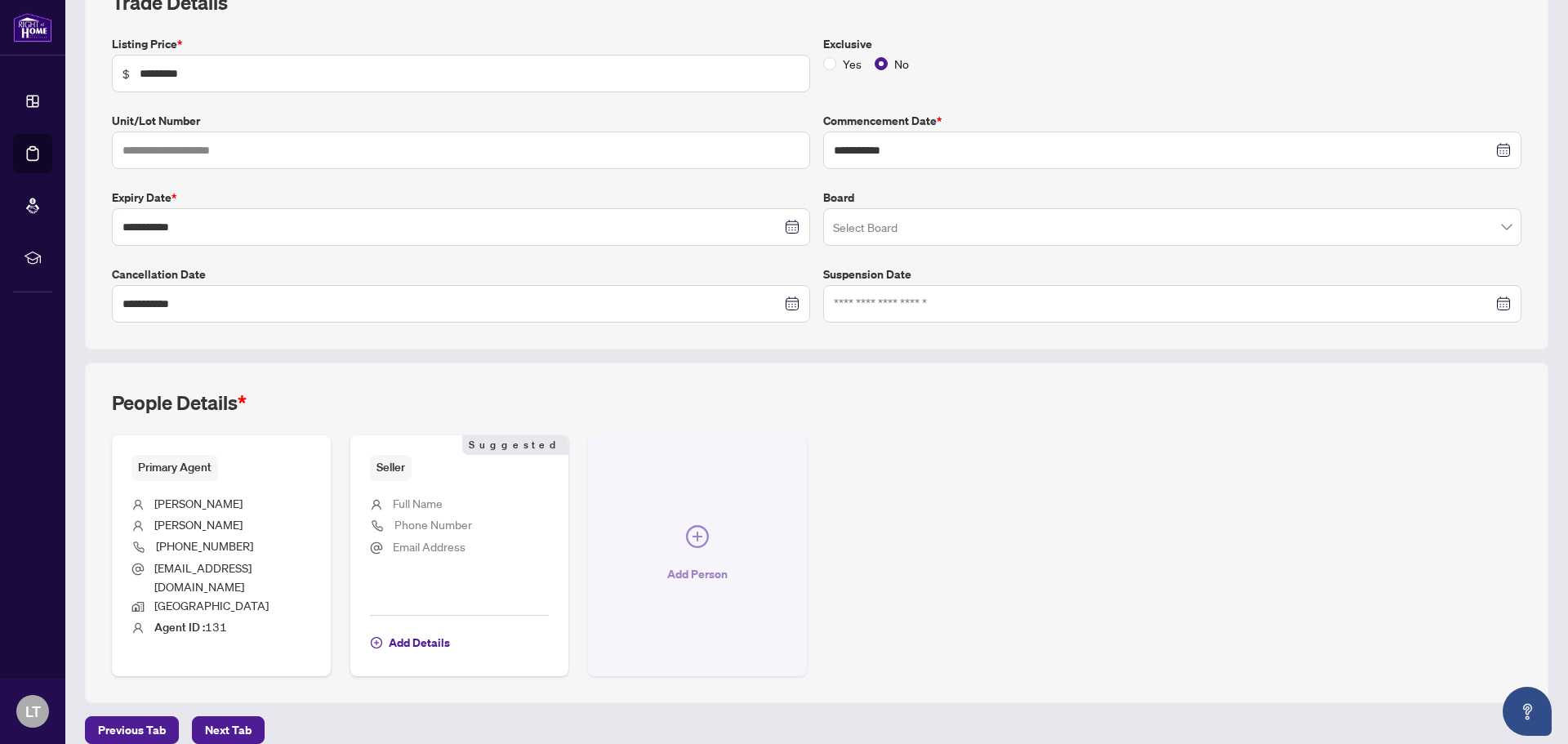
scroll to position [264, 0]
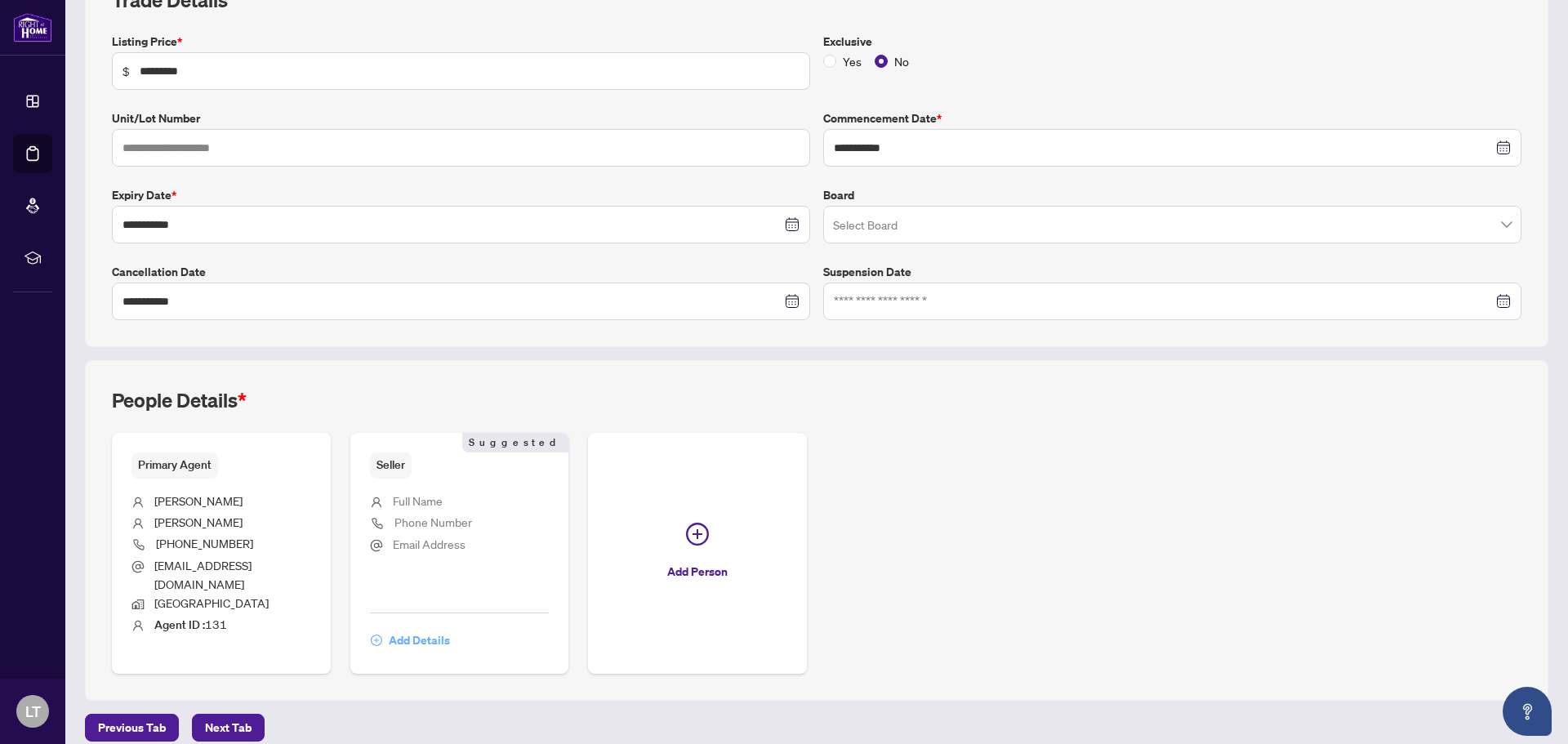
click at [419, 627] on span "Add Details" at bounding box center [419, 640] width 61 height 26
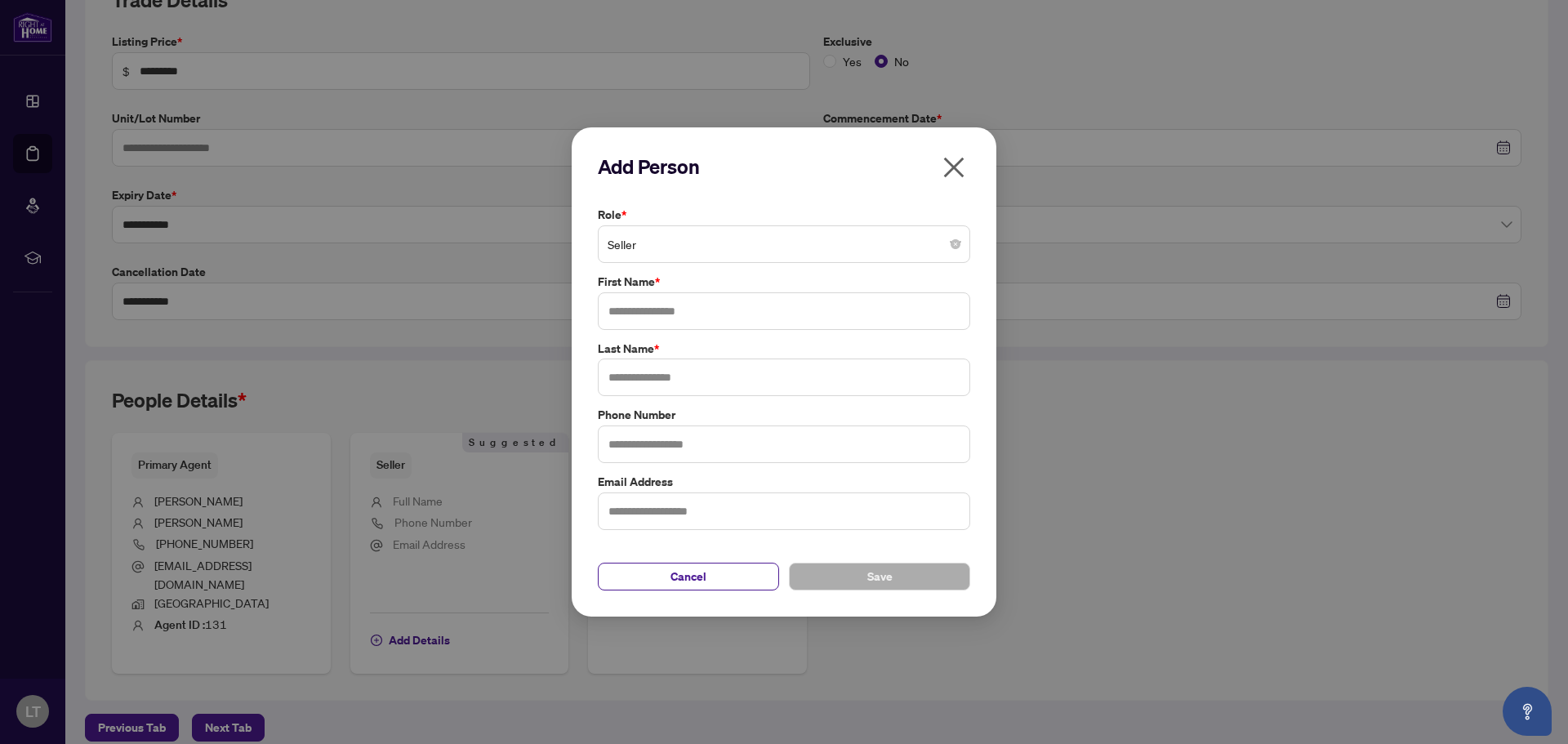
click at [698, 247] on span "Seller" at bounding box center [783, 244] width 353 height 31
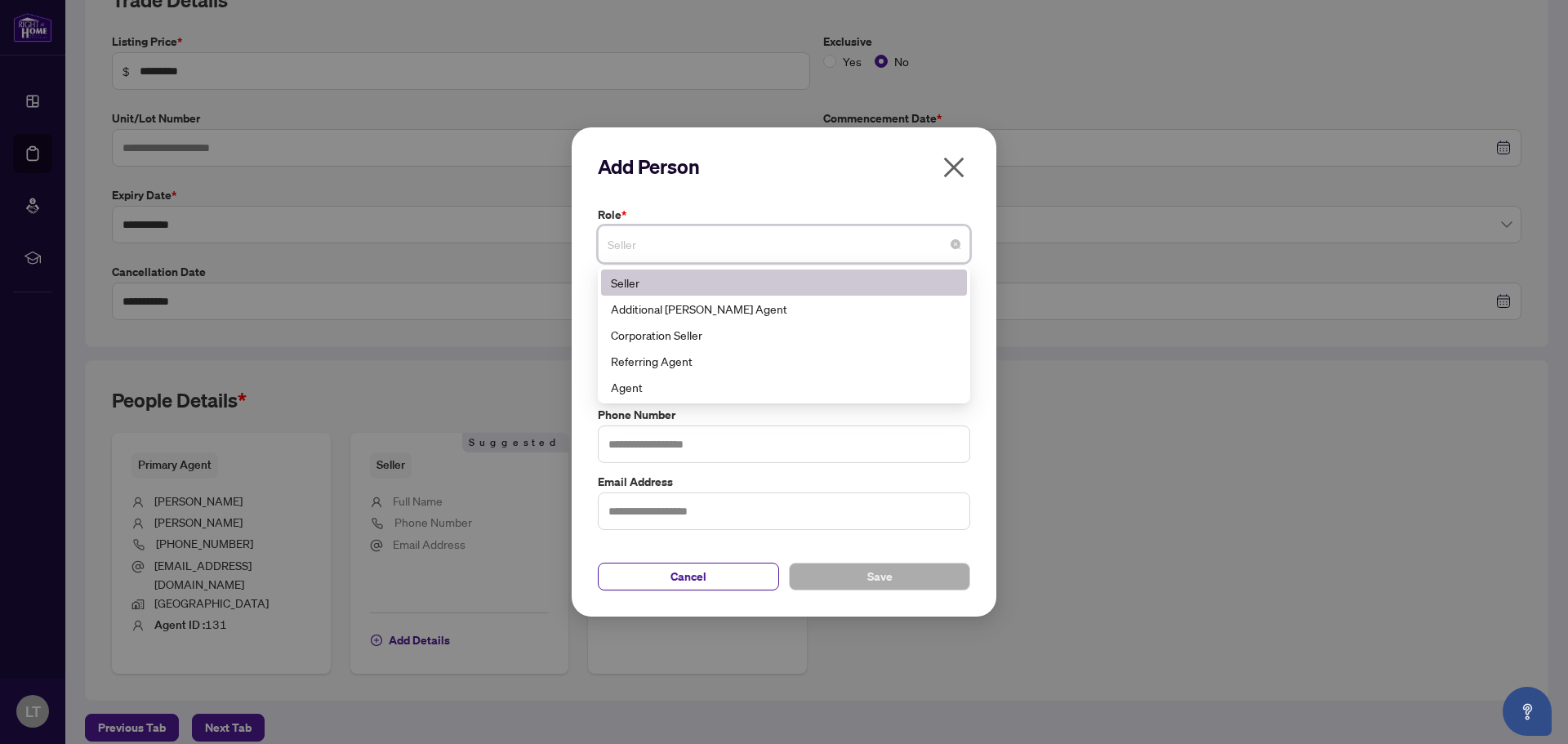
click at [669, 278] on div "Seller" at bounding box center [783, 282] width 346 height 18
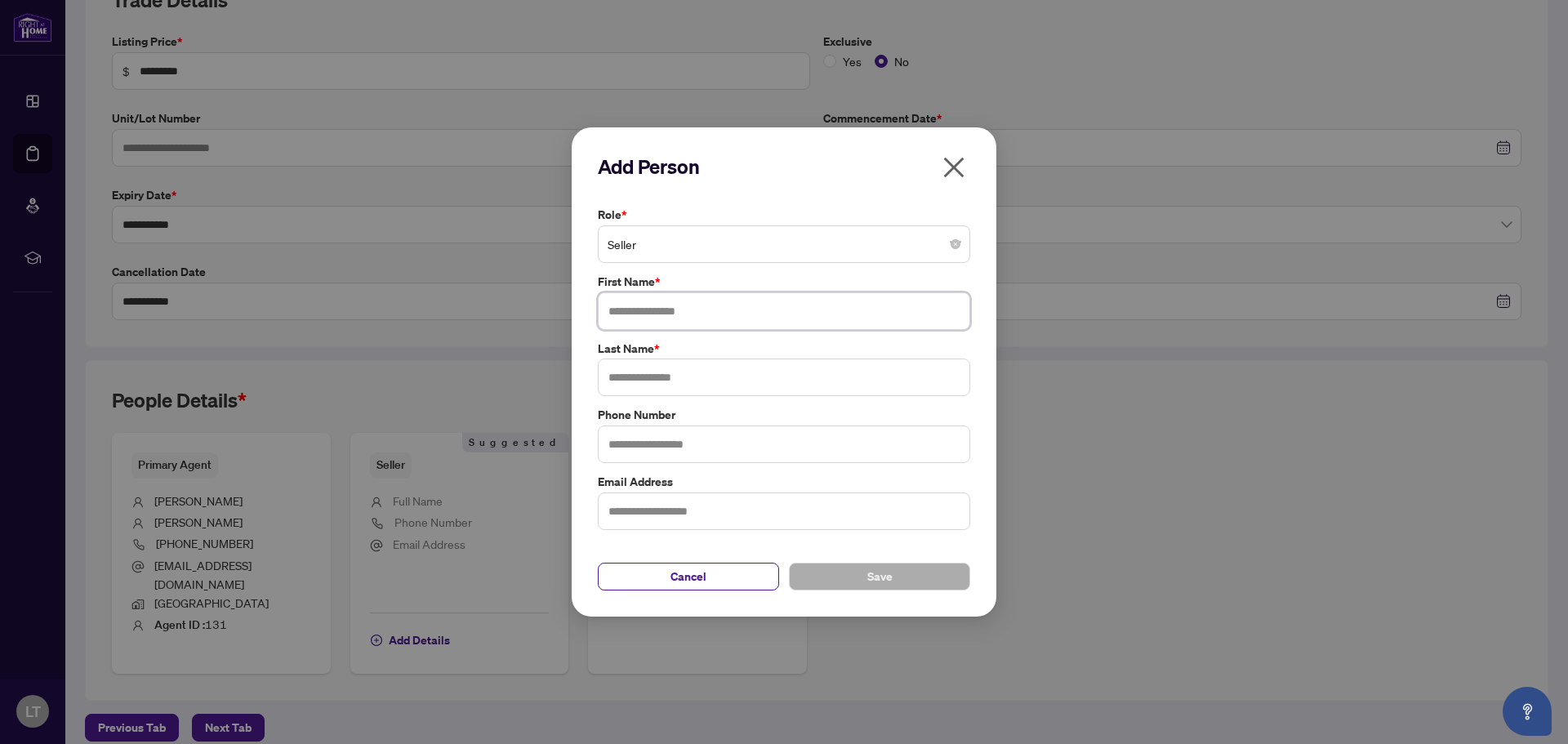
click at [654, 302] on input "text" at bounding box center [784, 311] width 373 height 38
type input "****"
click at [638, 382] on input "text" at bounding box center [784, 378] width 373 height 38
type input "*****"
click at [642, 452] on input "text" at bounding box center [784, 444] width 373 height 38
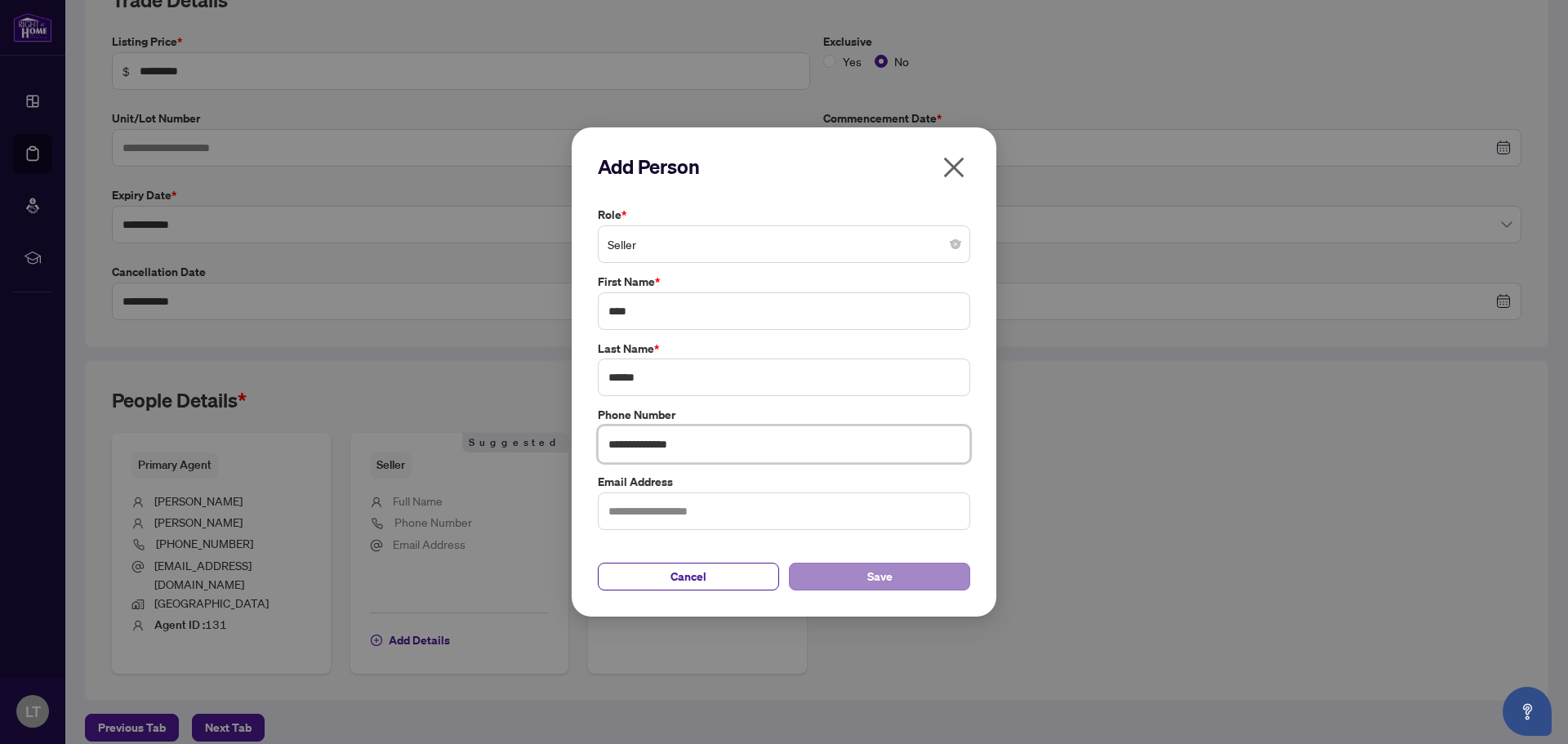
type input "**********"
click at [863, 573] on button "Save" at bounding box center [880, 576] width 181 height 28
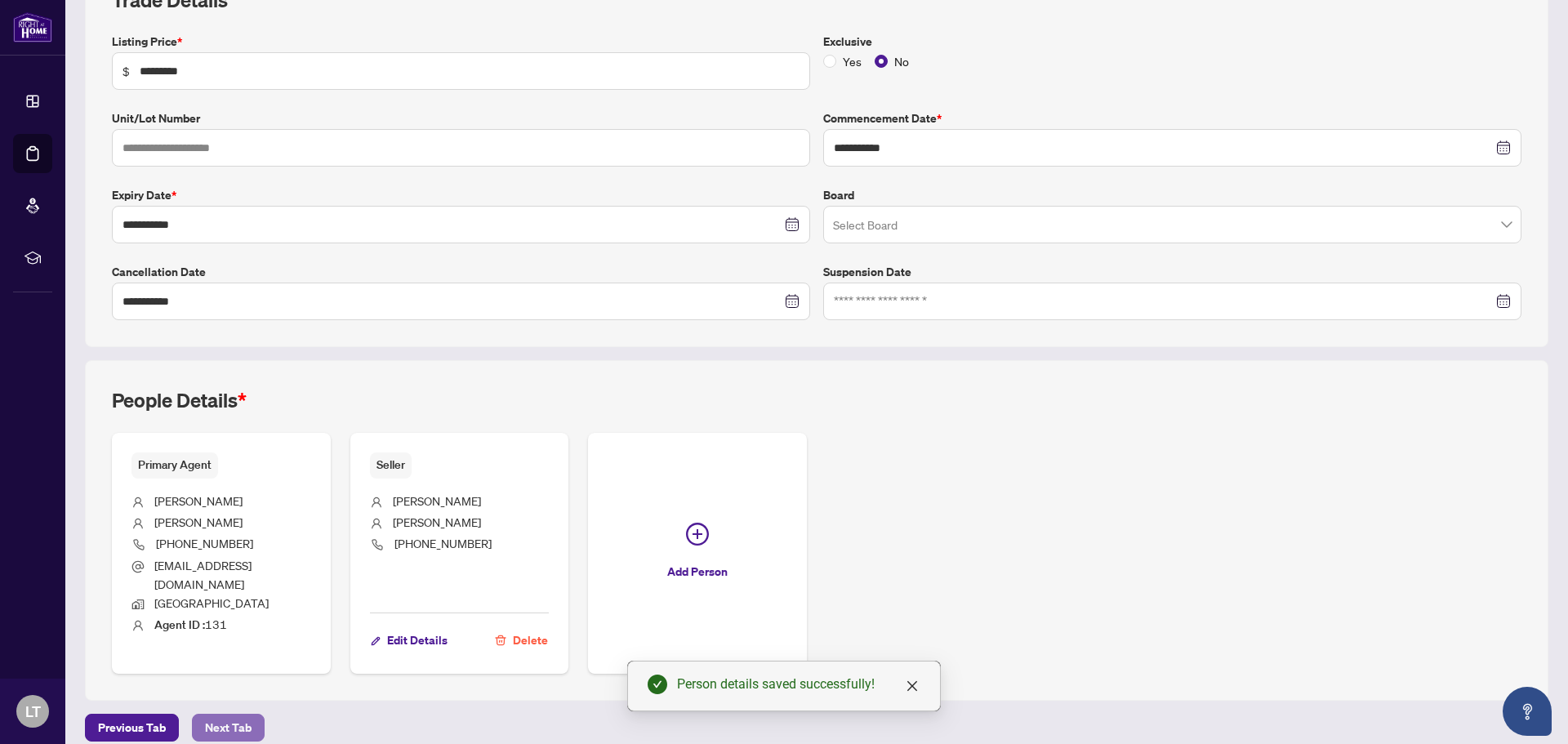
click at [228, 714] on span "Next Tab" at bounding box center [229, 727] width 47 height 26
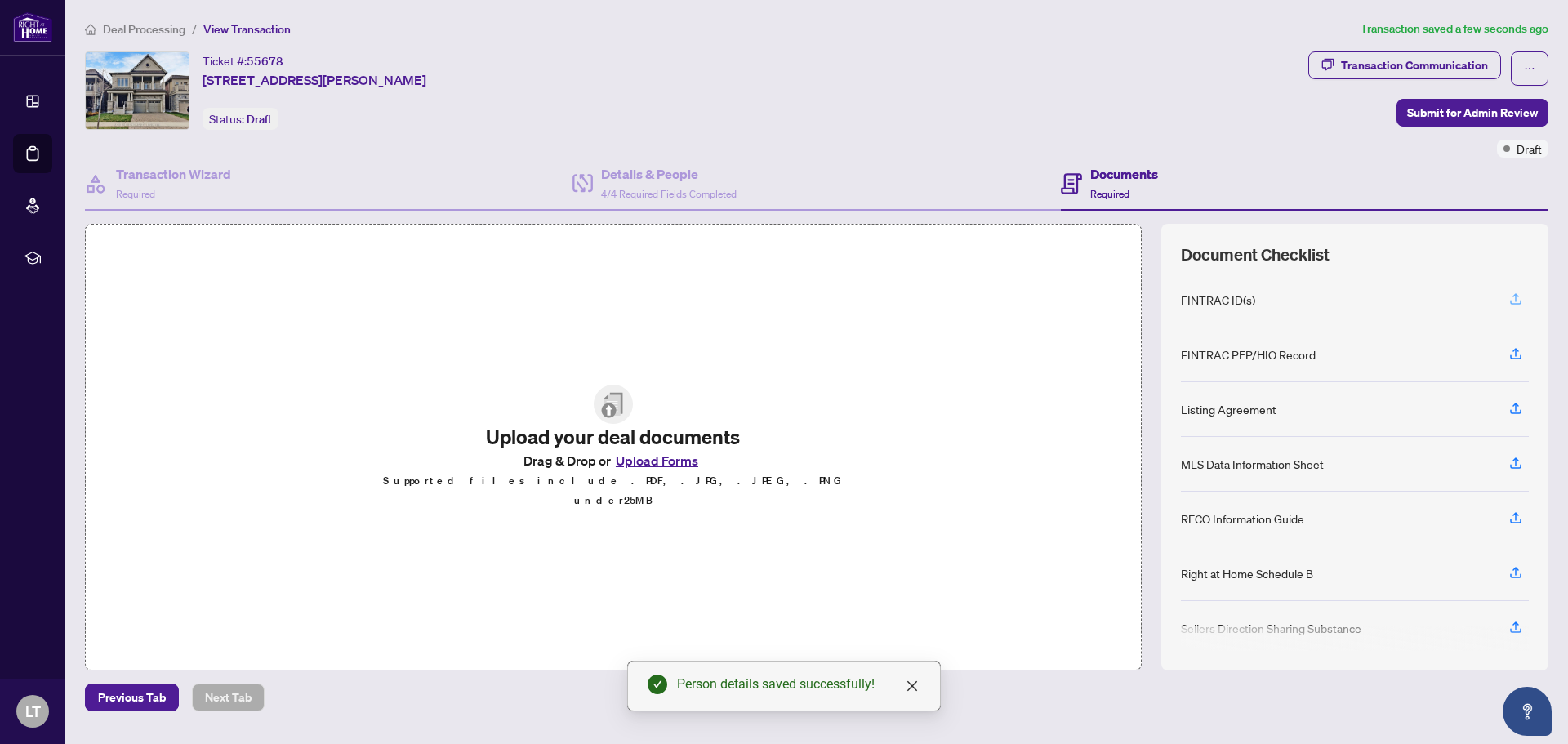
click at [1512, 297] on icon "button" at bounding box center [1515, 298] width 15 height 15
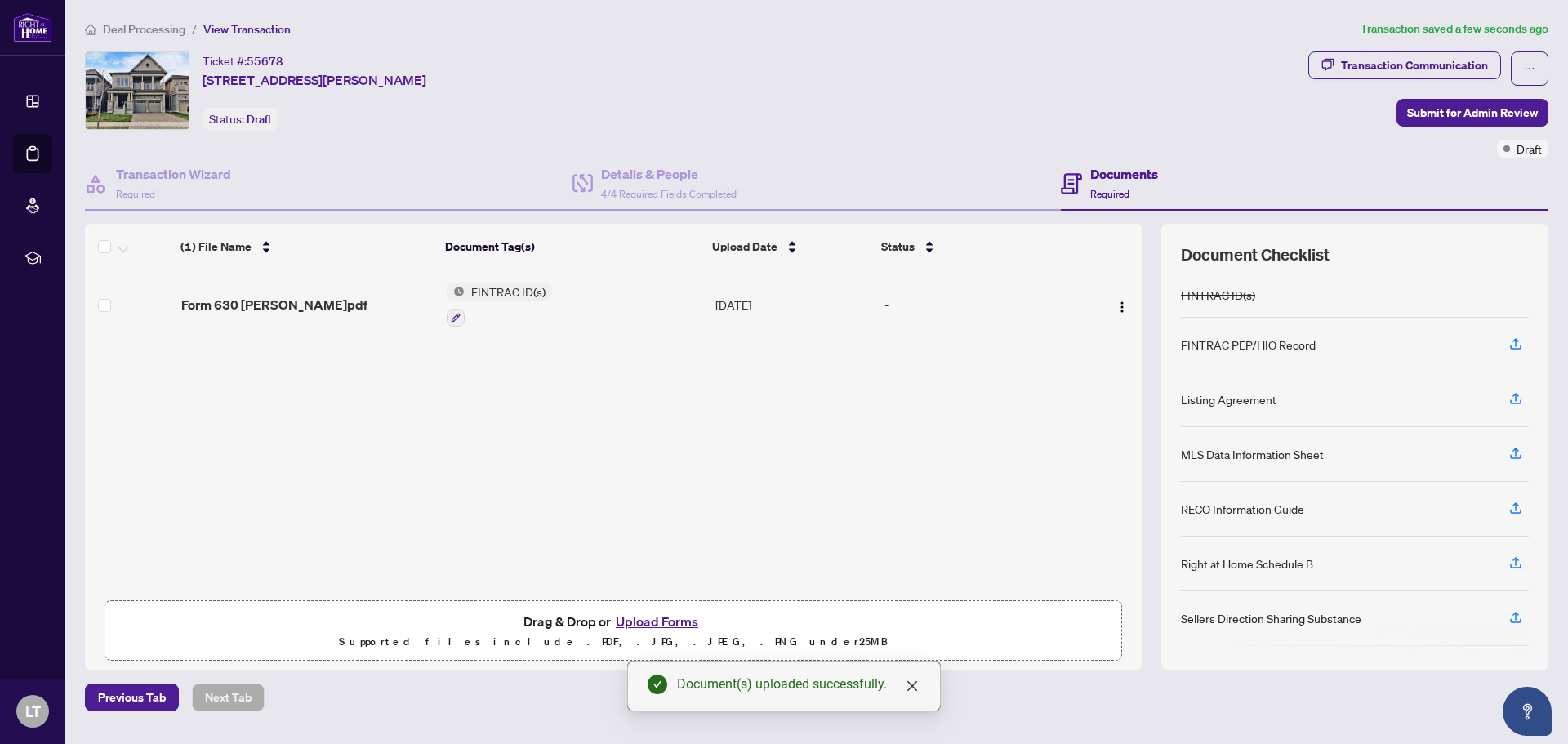
click at [663, 620] on button "Upload Forms" at bounding box center [656, 621] width 92 height 22
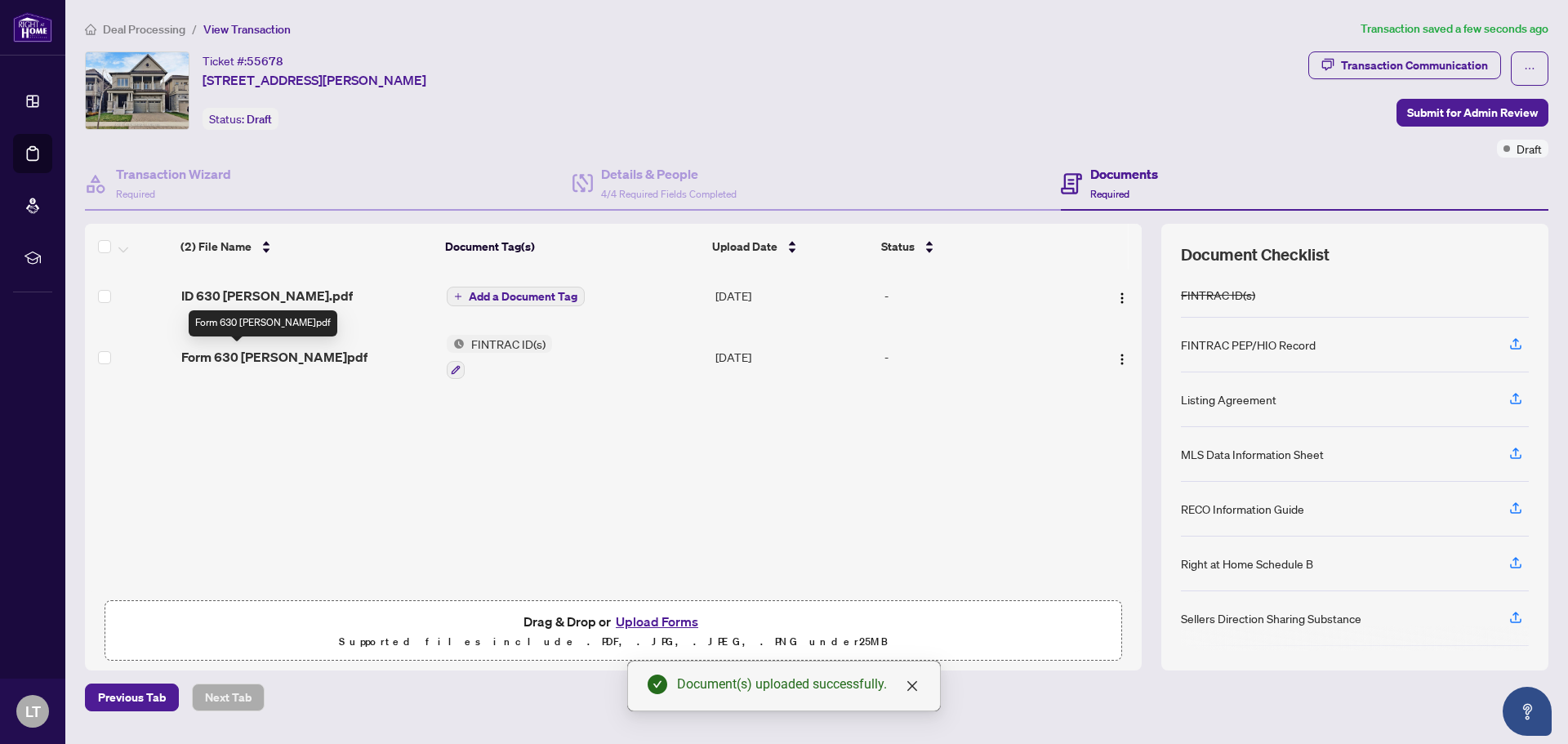
click at [256, 359] on span "Form 630 [PERSON_NAME]pdf" at bounding box center [274, 356] width 186 height 20
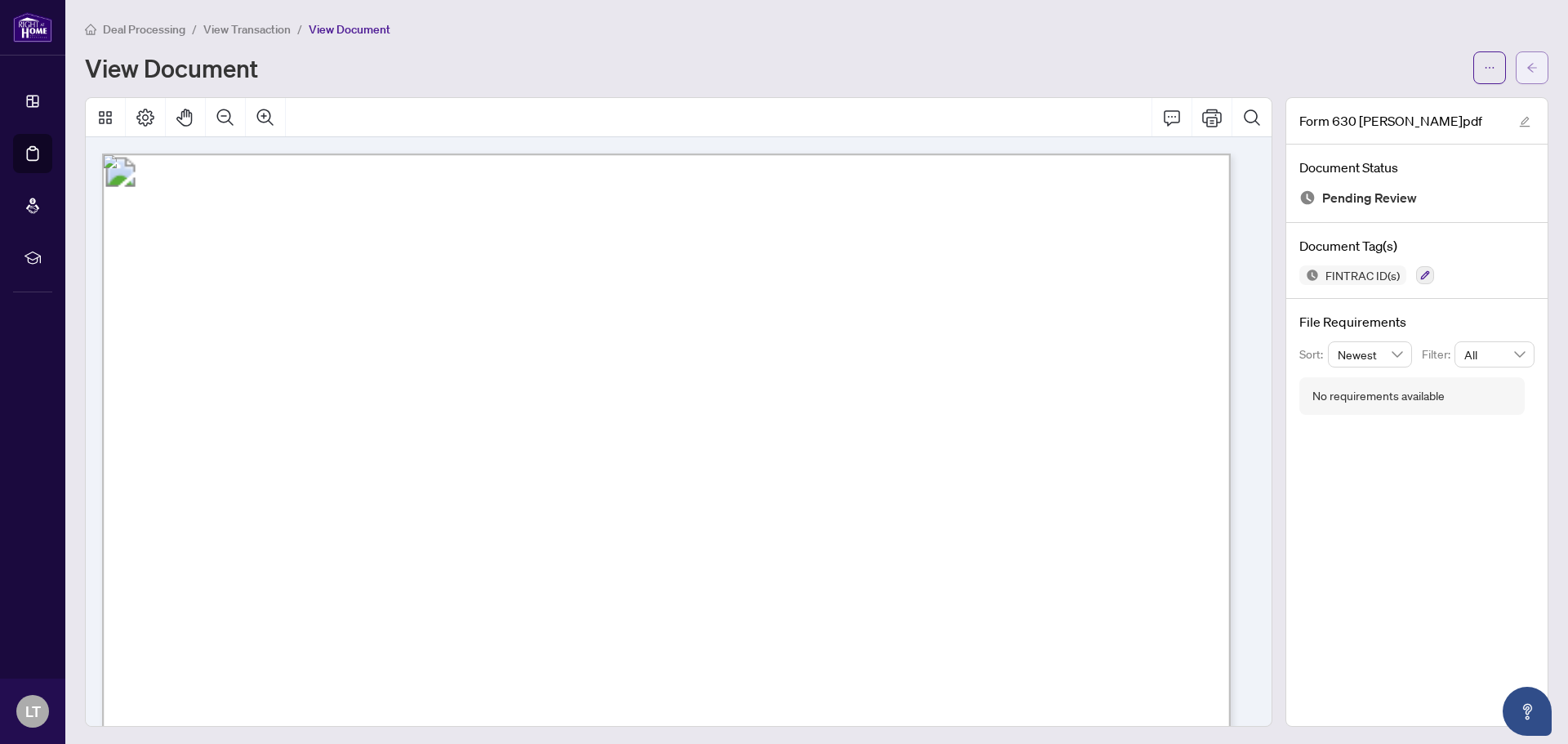
click at [1527, 69] on icon "arrow-left" at bounding box center [1532, 67] width 11 height 11
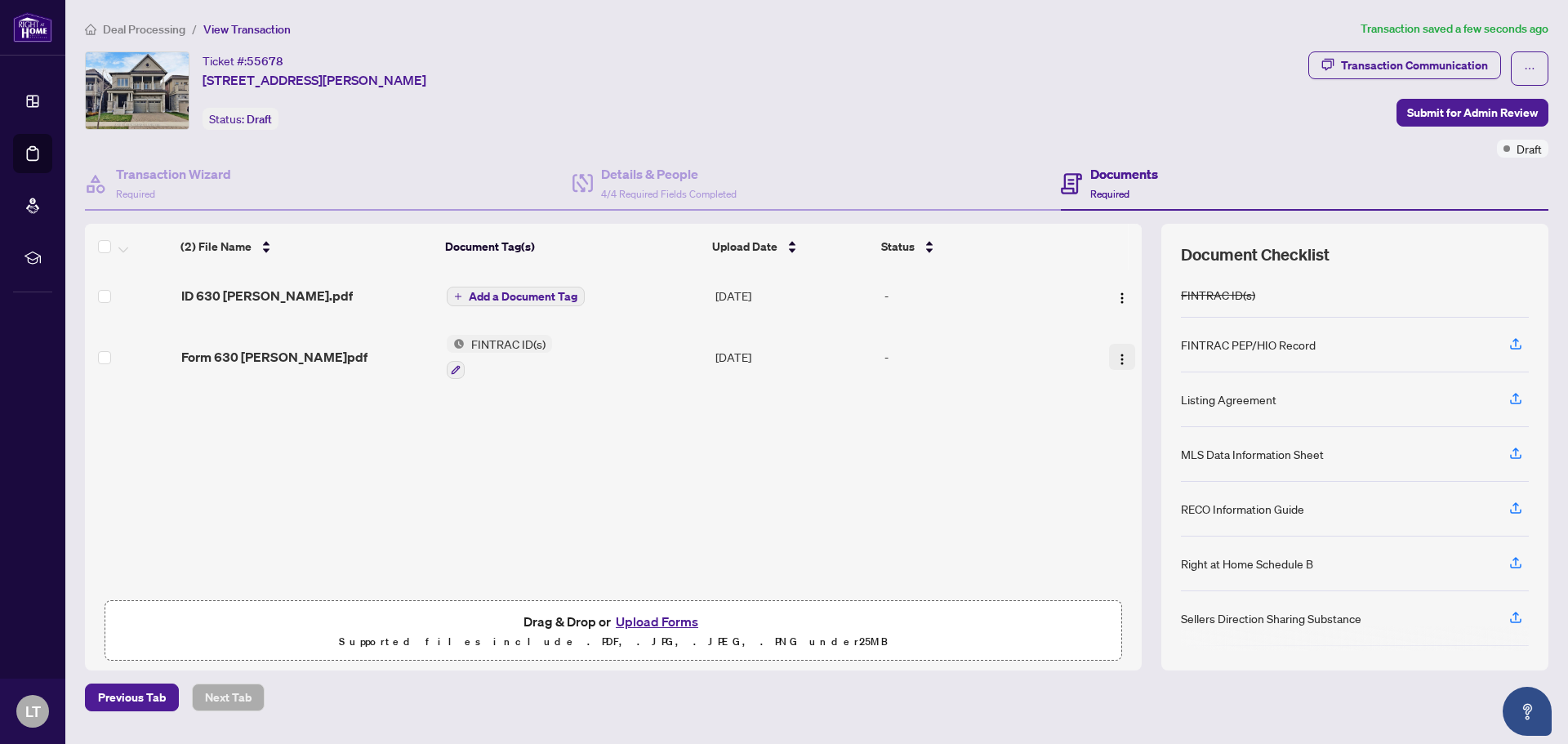
click at [1117, 355] on img "button" at bounding box center [1121, 359] width 13 height 13
click at [652, 622] on button "Upload Forms" at bounding box center [656, 621] width 92 height 22
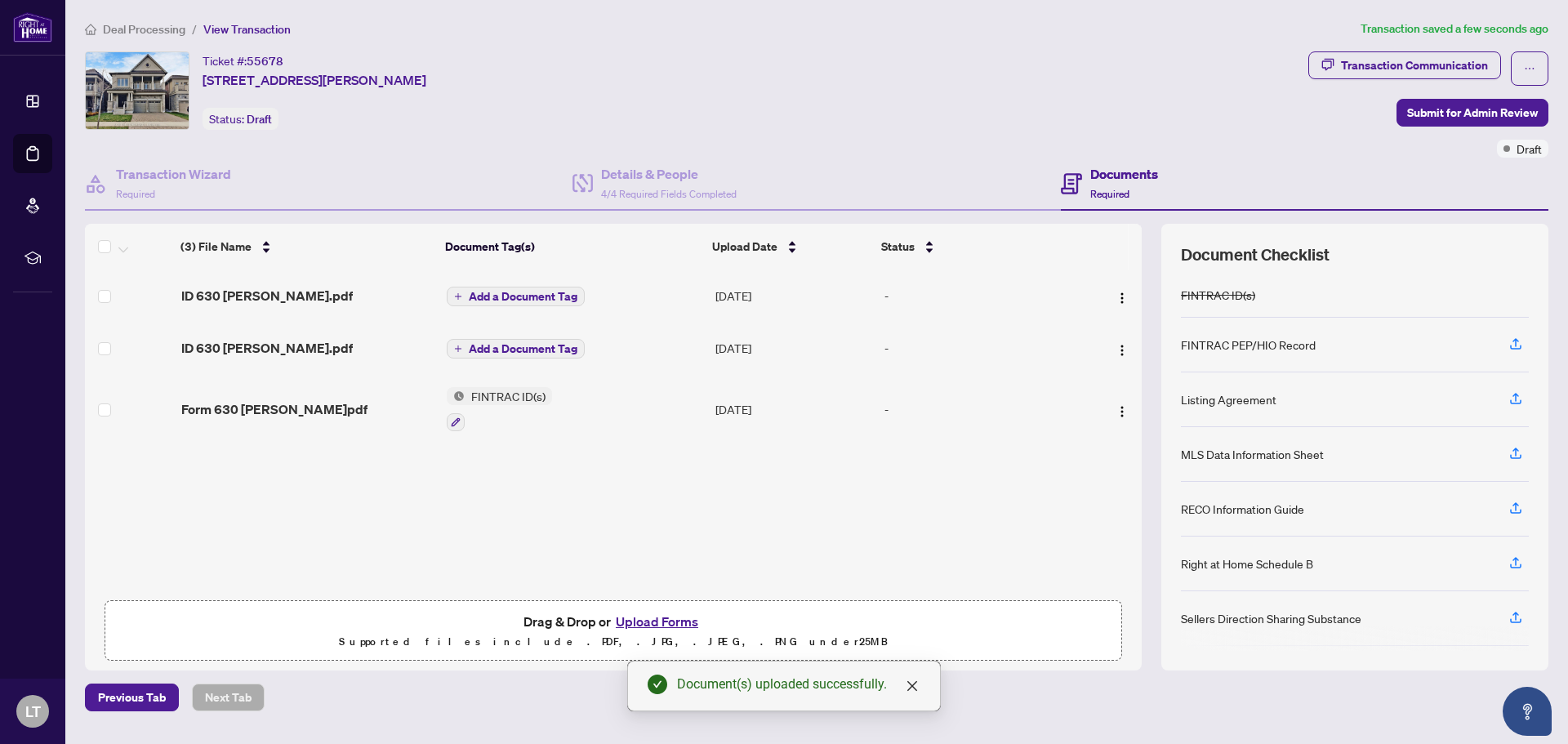
click at [527, 294] on span "Add a Document Tag" at bounding box center [523, 296] width 109 height 11
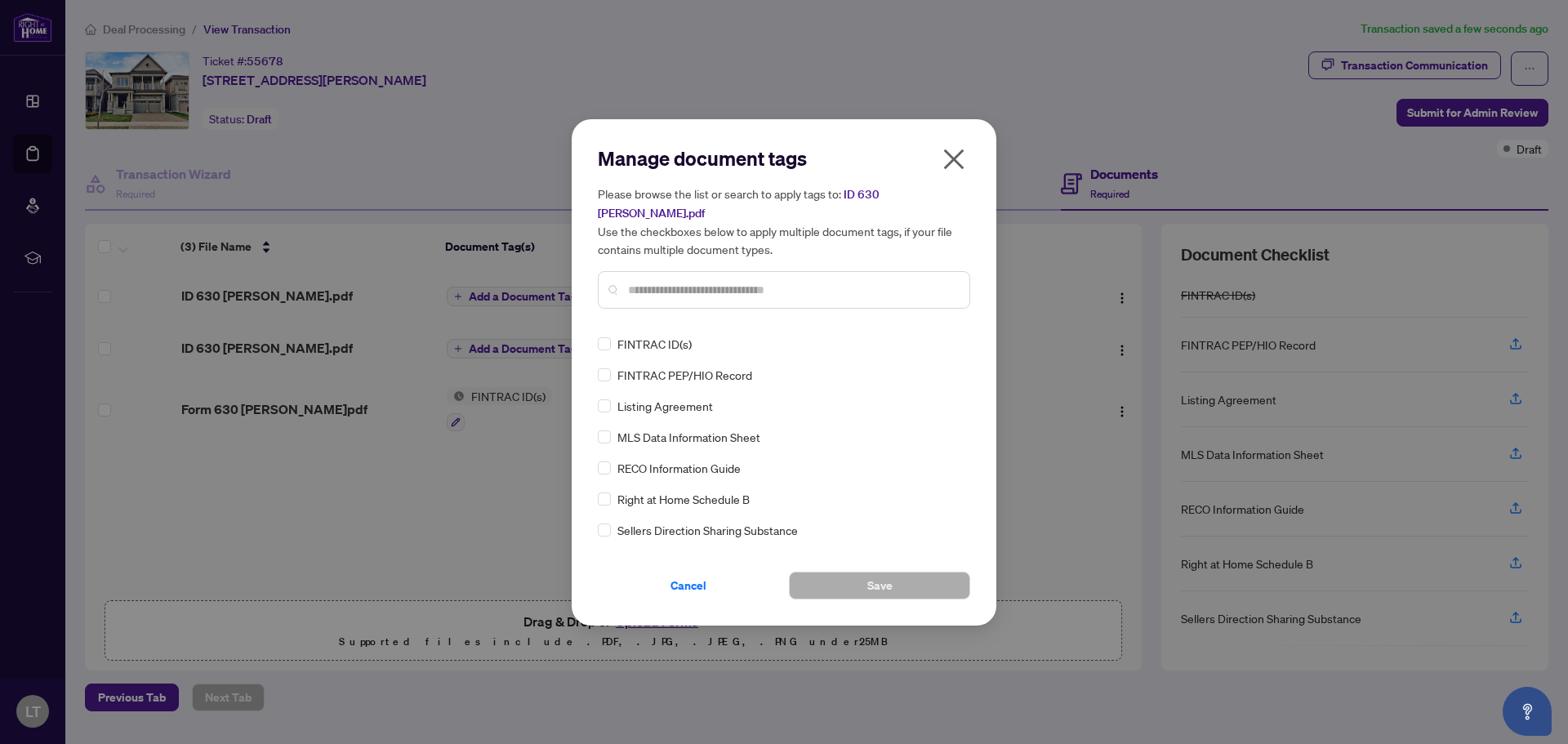
click at [664, 311] on div "Manage document tags Please browse the list or search to apply tags to: ID 630 …" at bounding box center [784, 234] width 373 height 177
click at [667, 281] on input "text" at bounding box center [792, 290] width 329 height 18
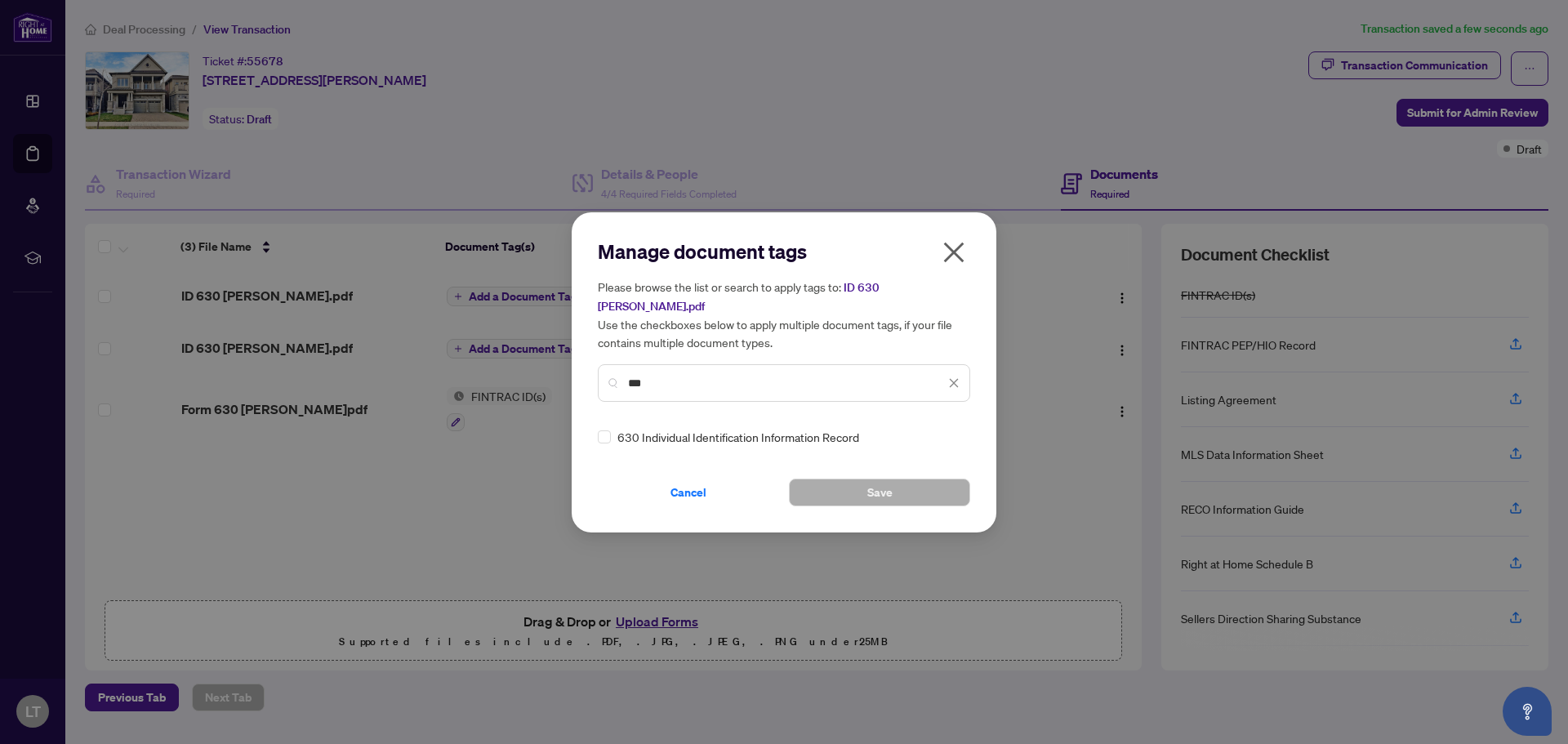
type input "***"
click at [851, 484] on button "Save" at bounding box center [880, 492] width 181 height 28
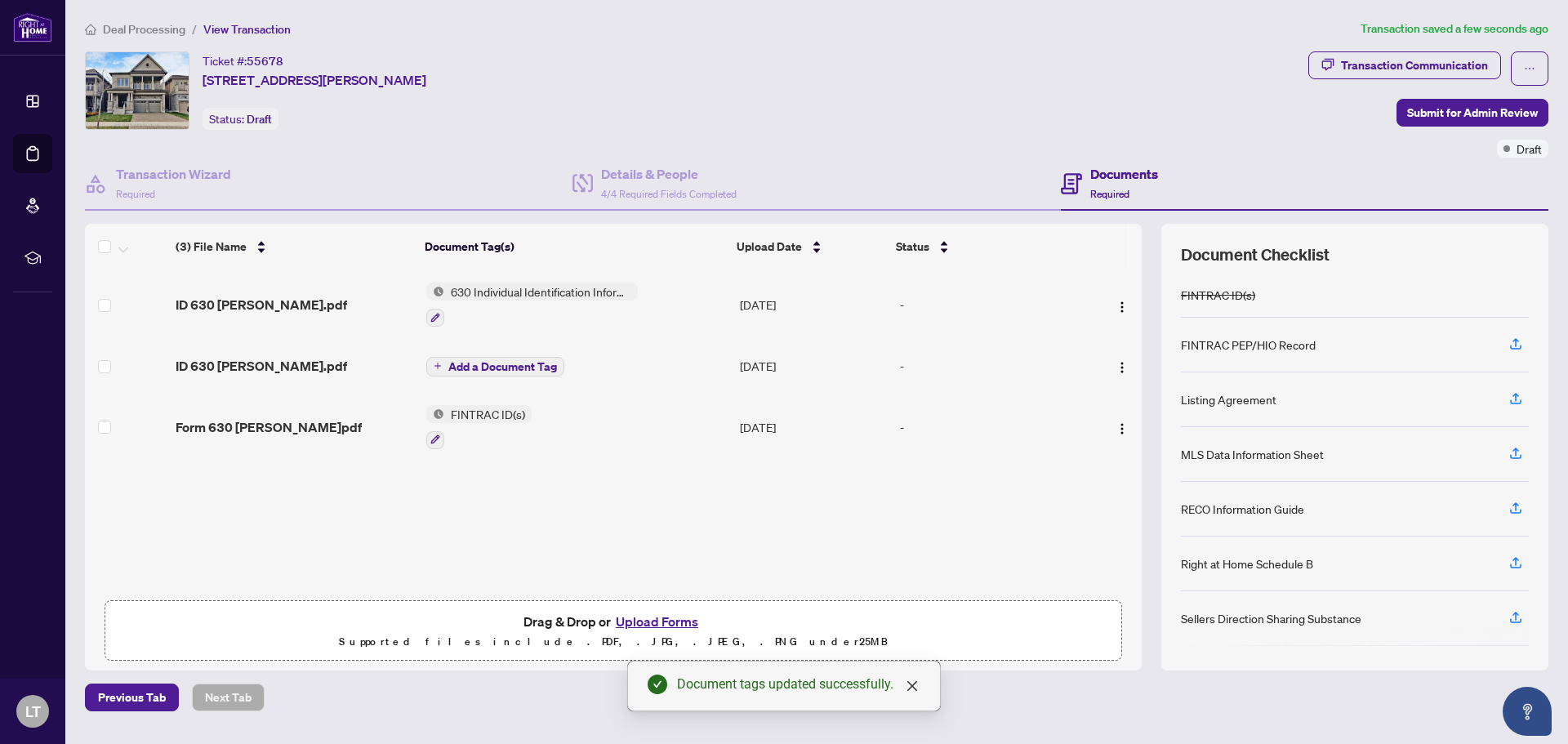
click at [522, 364] on span "Add a Document Tag" at bounding box center [503, 366] width 109 height 11
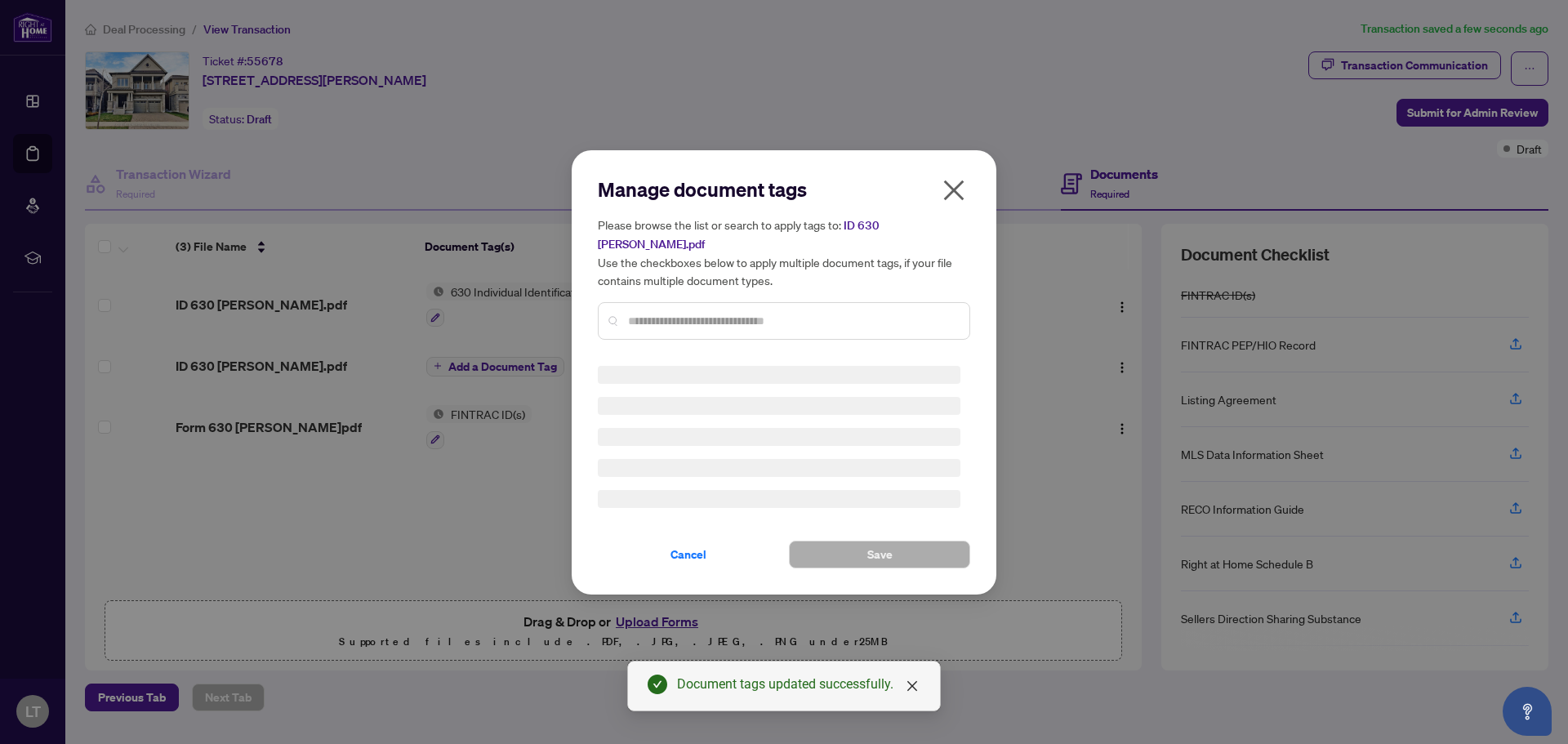
click at [673, 314] on div "Manage document tags Please browse the list or search to apply tags to: ID 630 …" at bounding box center [784, 372] width 373 height 391
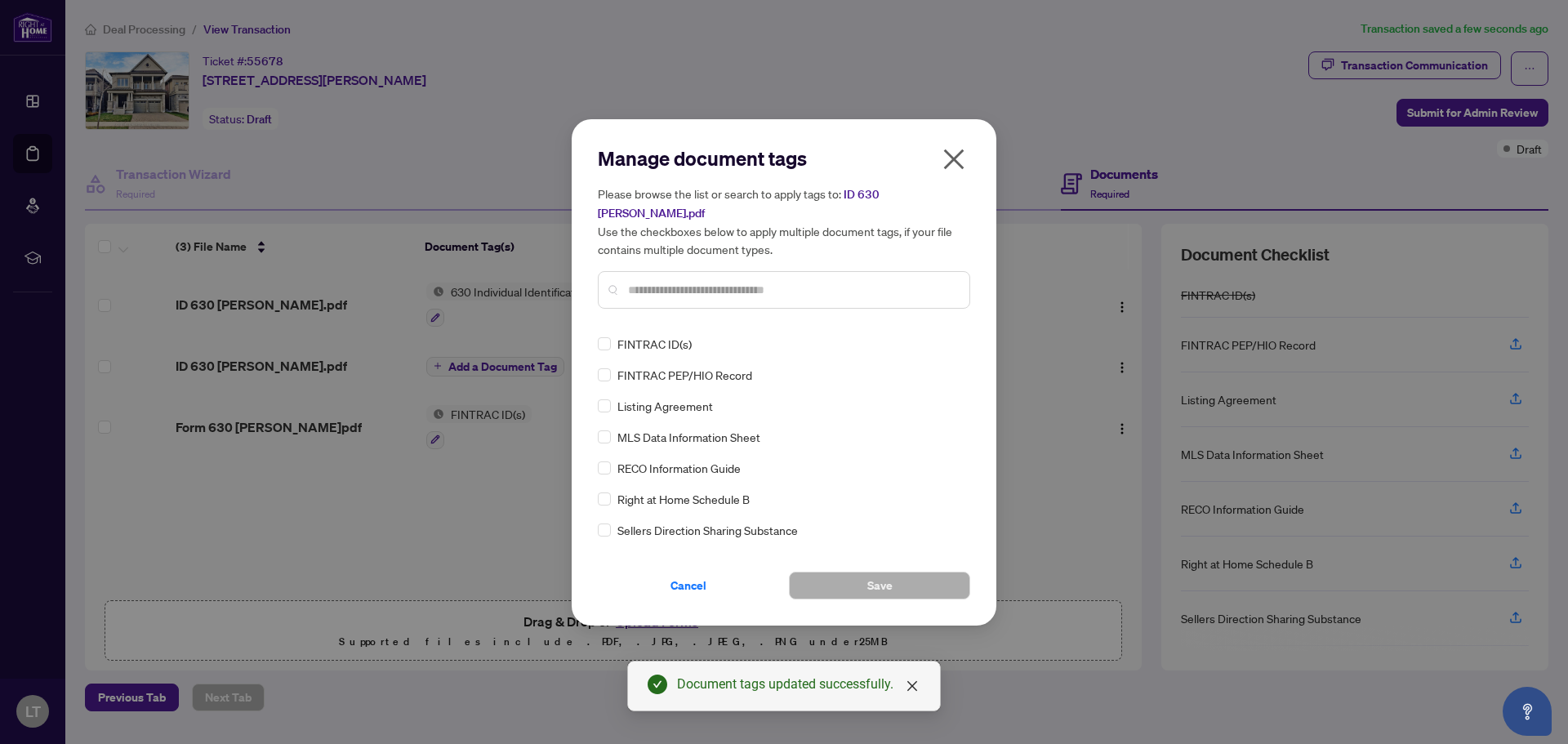
click at [692, 284] on input "text" at bounding box center [792, 290] width 329 height 18
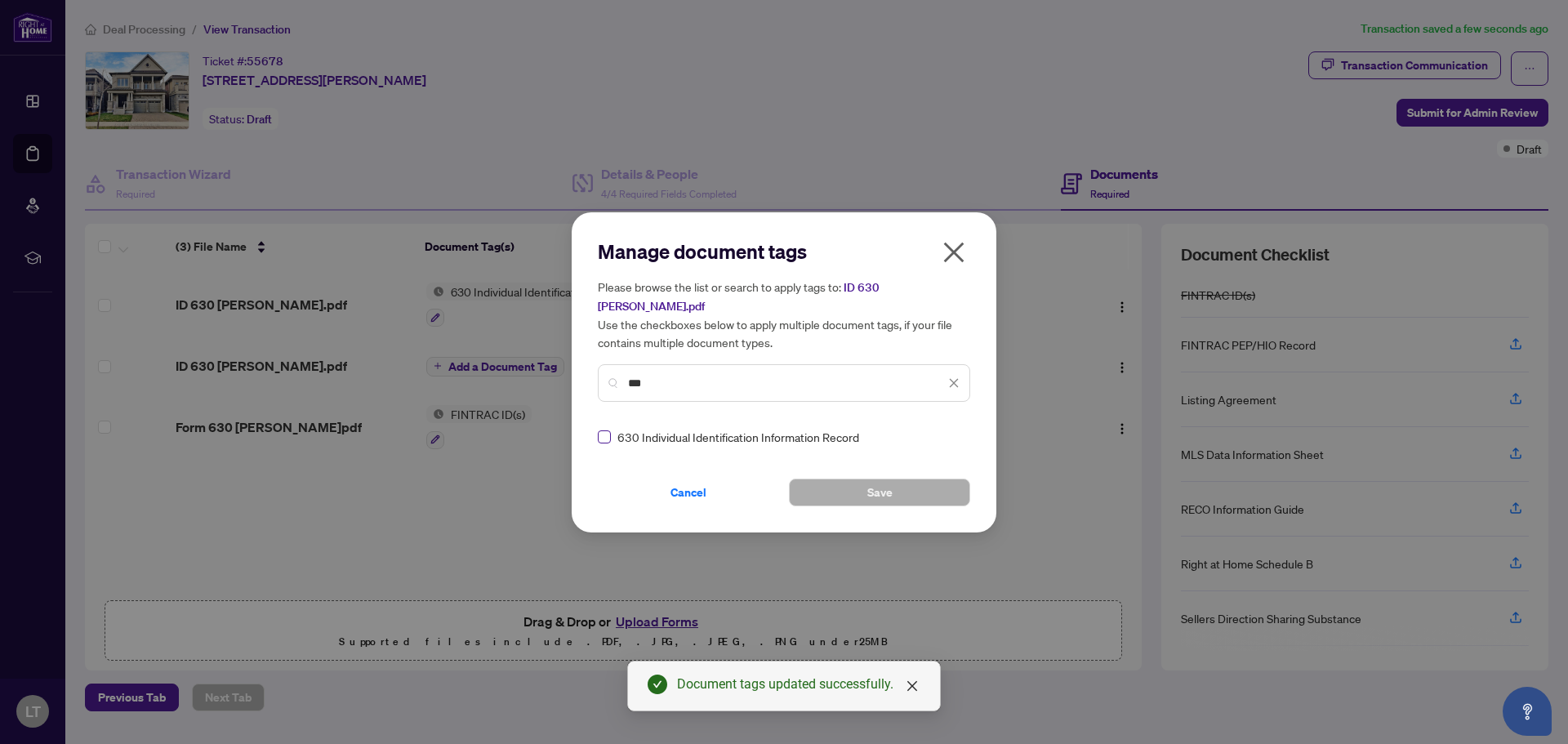
type input "***"
click at [851, 480] on button "Save" at bounding box center [880, 492] width 181 height 28
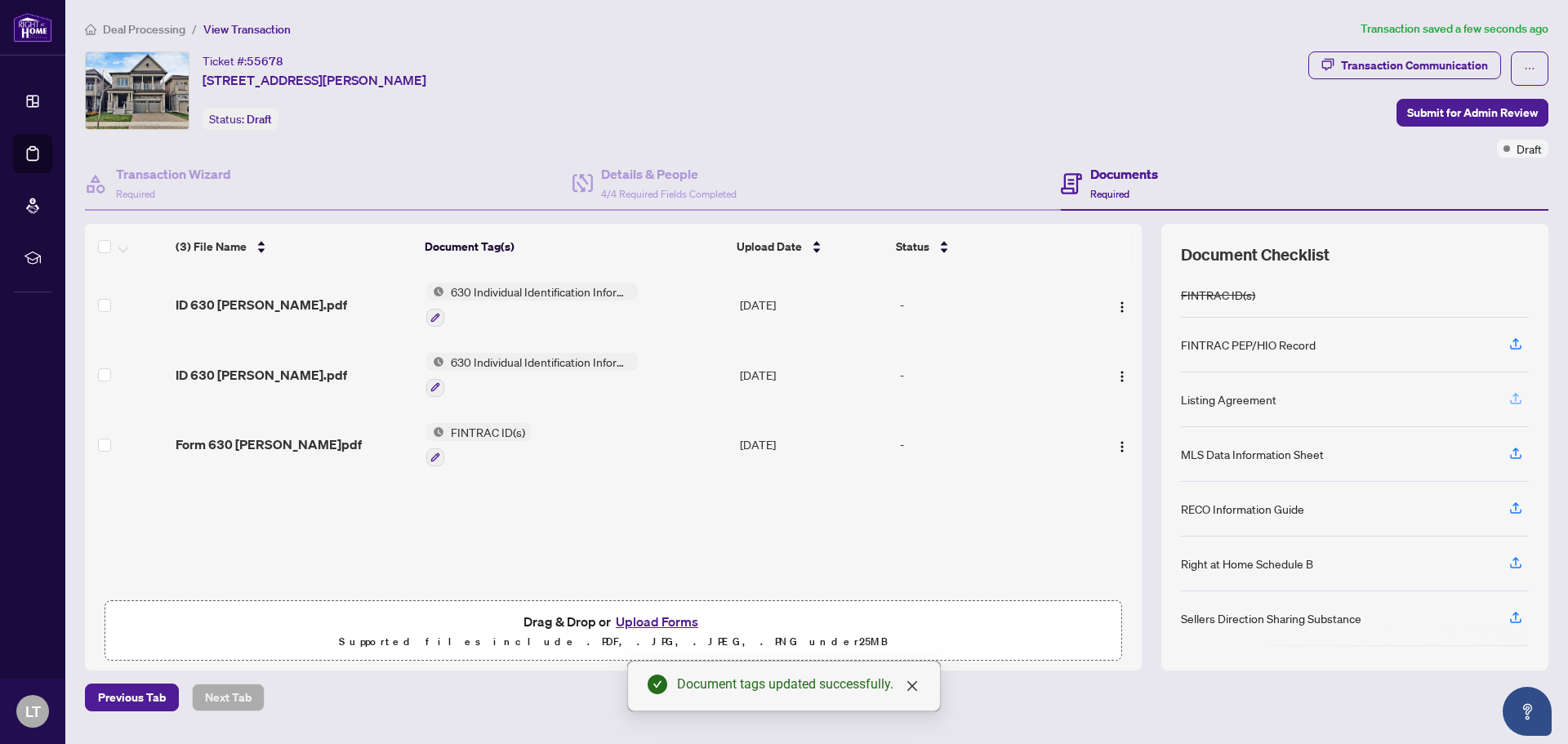
click at [1512, 400] on icon "button" at bounding box center [1515, 398] width 15 height 15
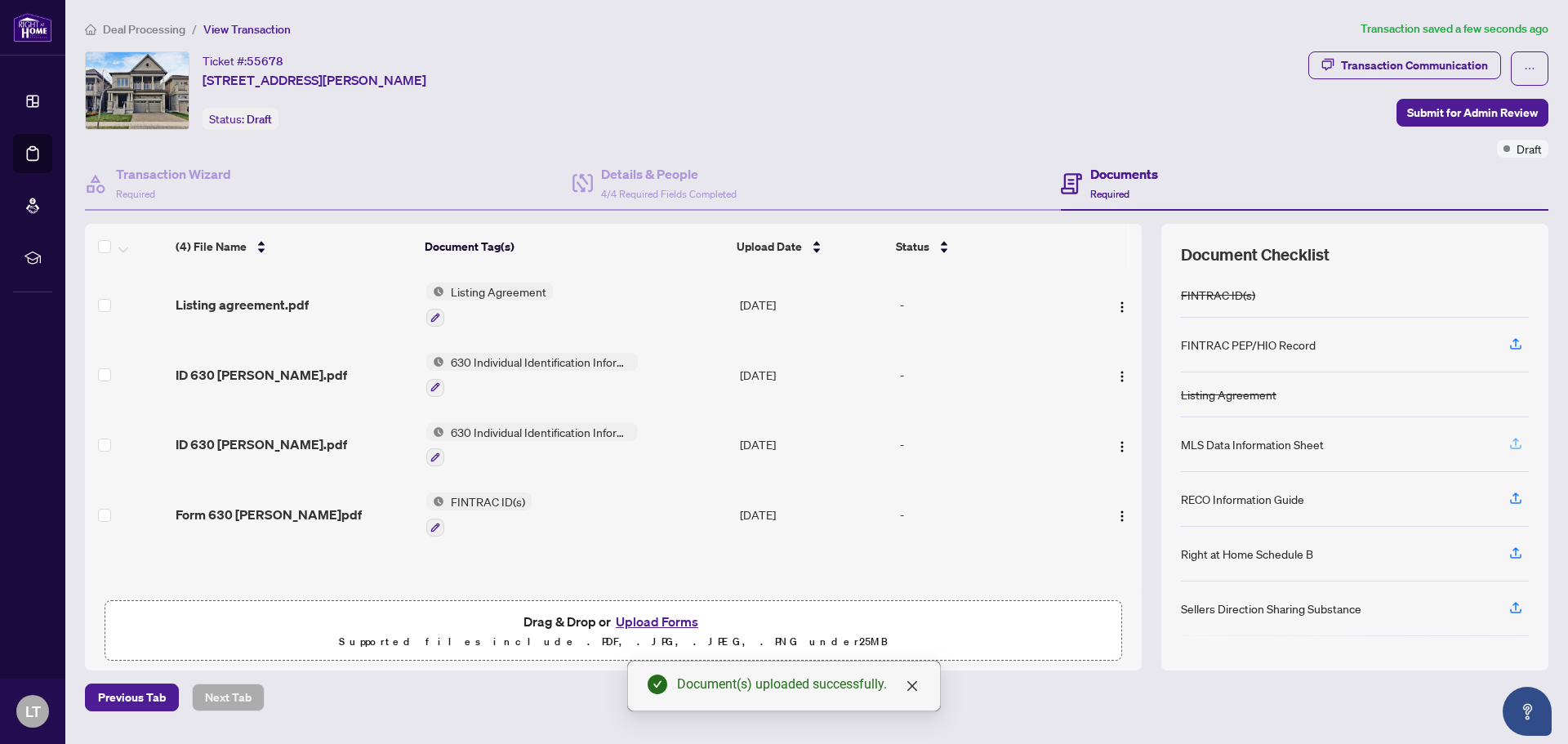
click at [1514, 447] on icon "button" at bounding box center [1515, 446] width 11 height 4
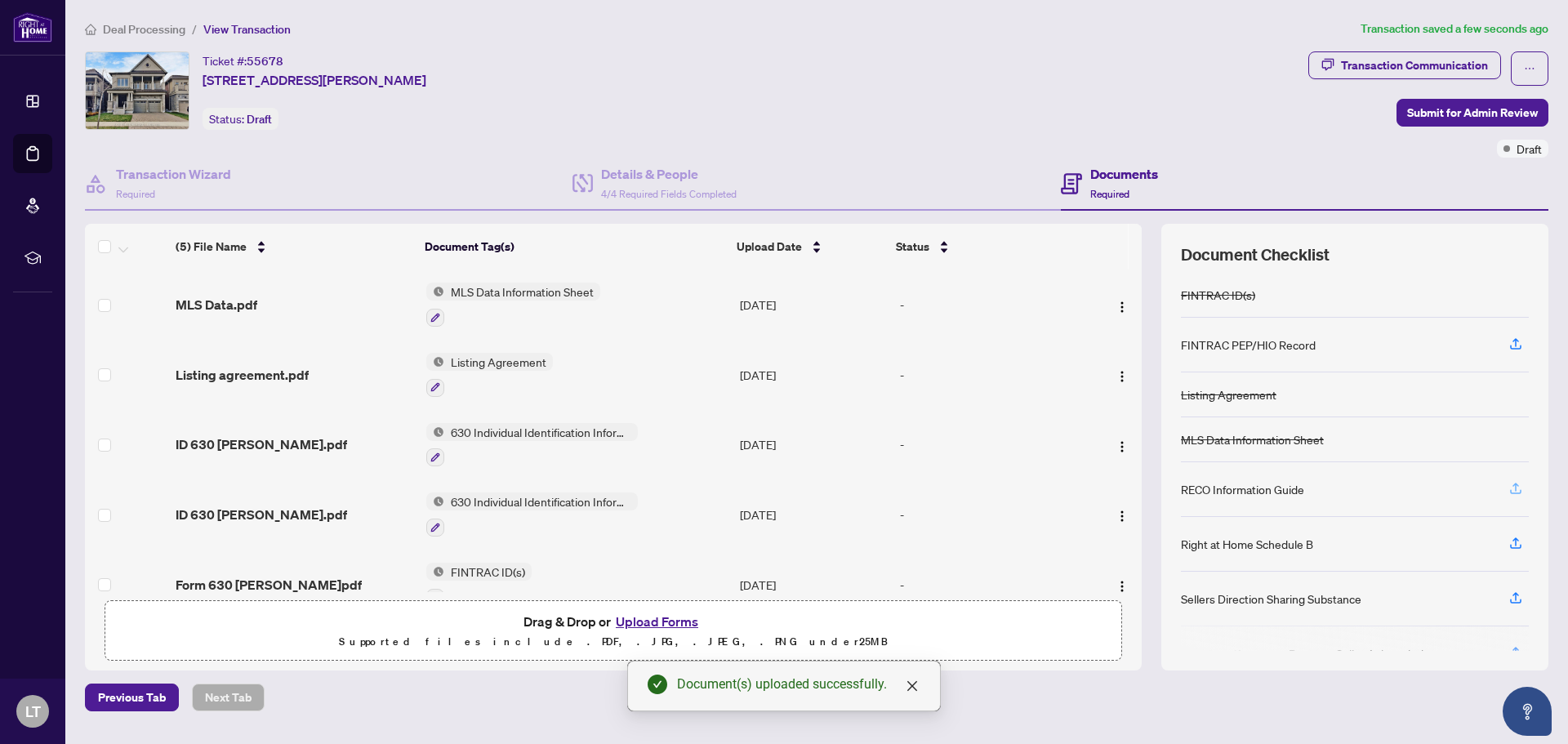
click at [1518, 485] on icon "button" at bounding box center [1515, 486] width 7 height 8
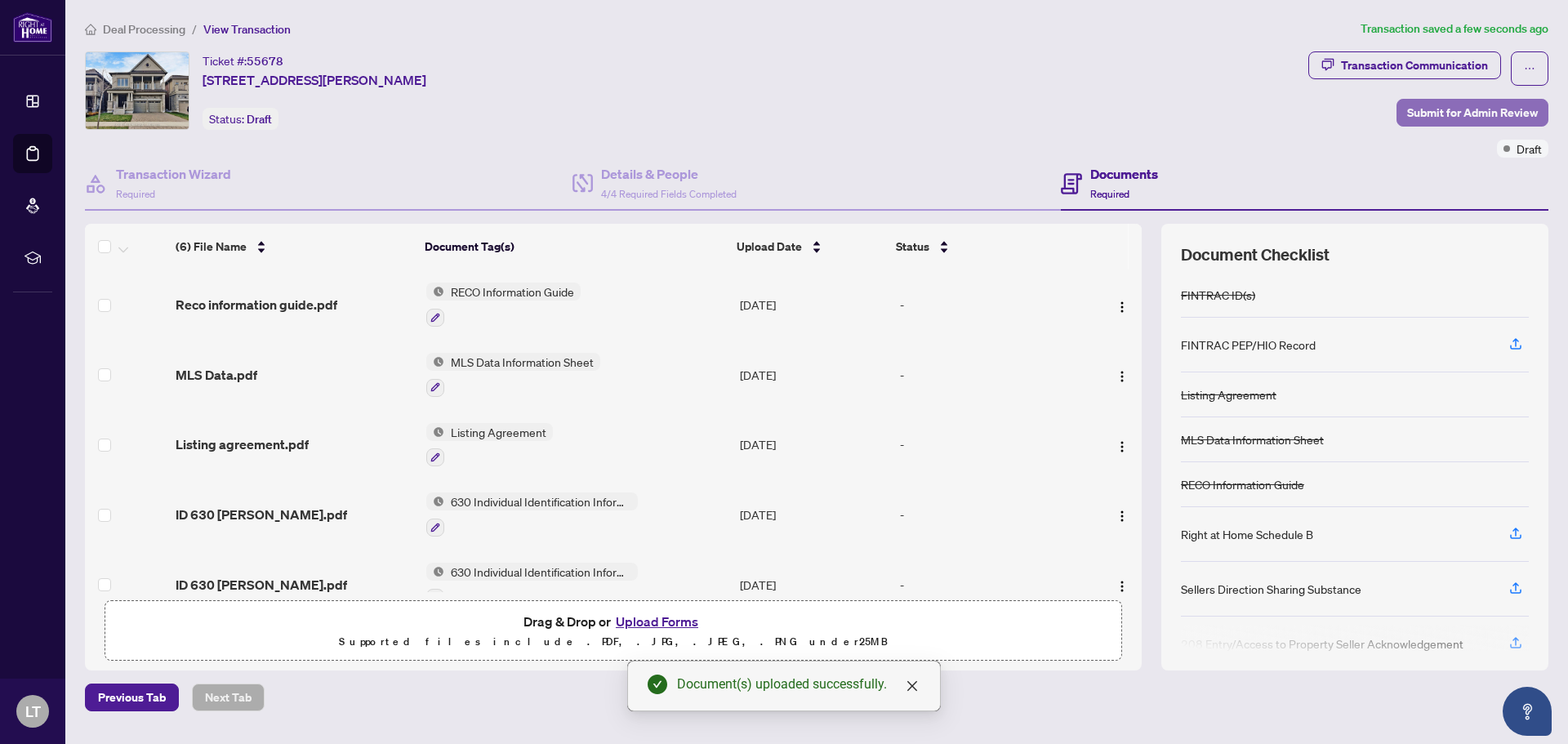
click at [1464, 109] on span "Submit for Admin Review" at bounding box center [1471, 113] width 130 height 26
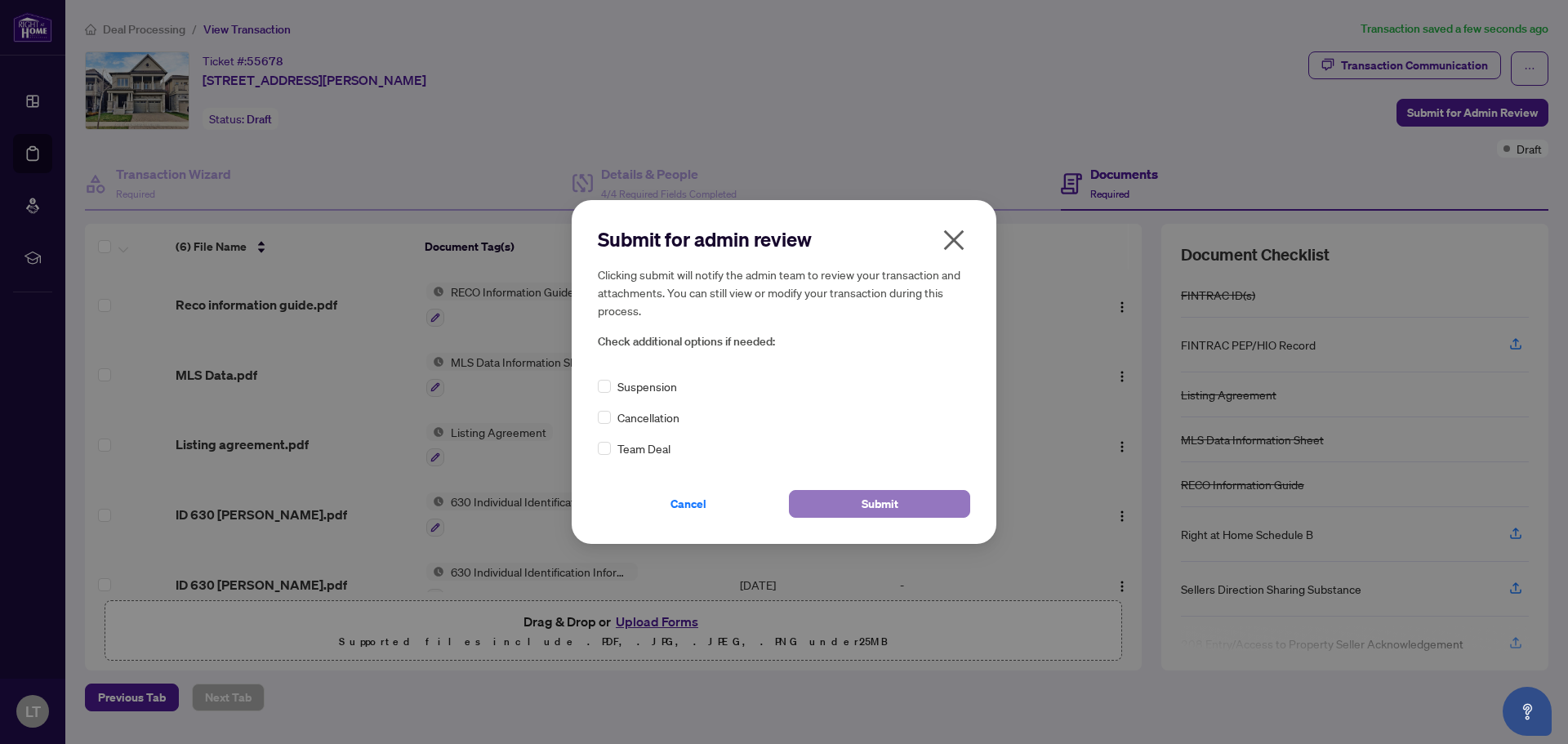
click at [893, 498] on span "Submit" at bounding box center [880, 503] width 37 height 26
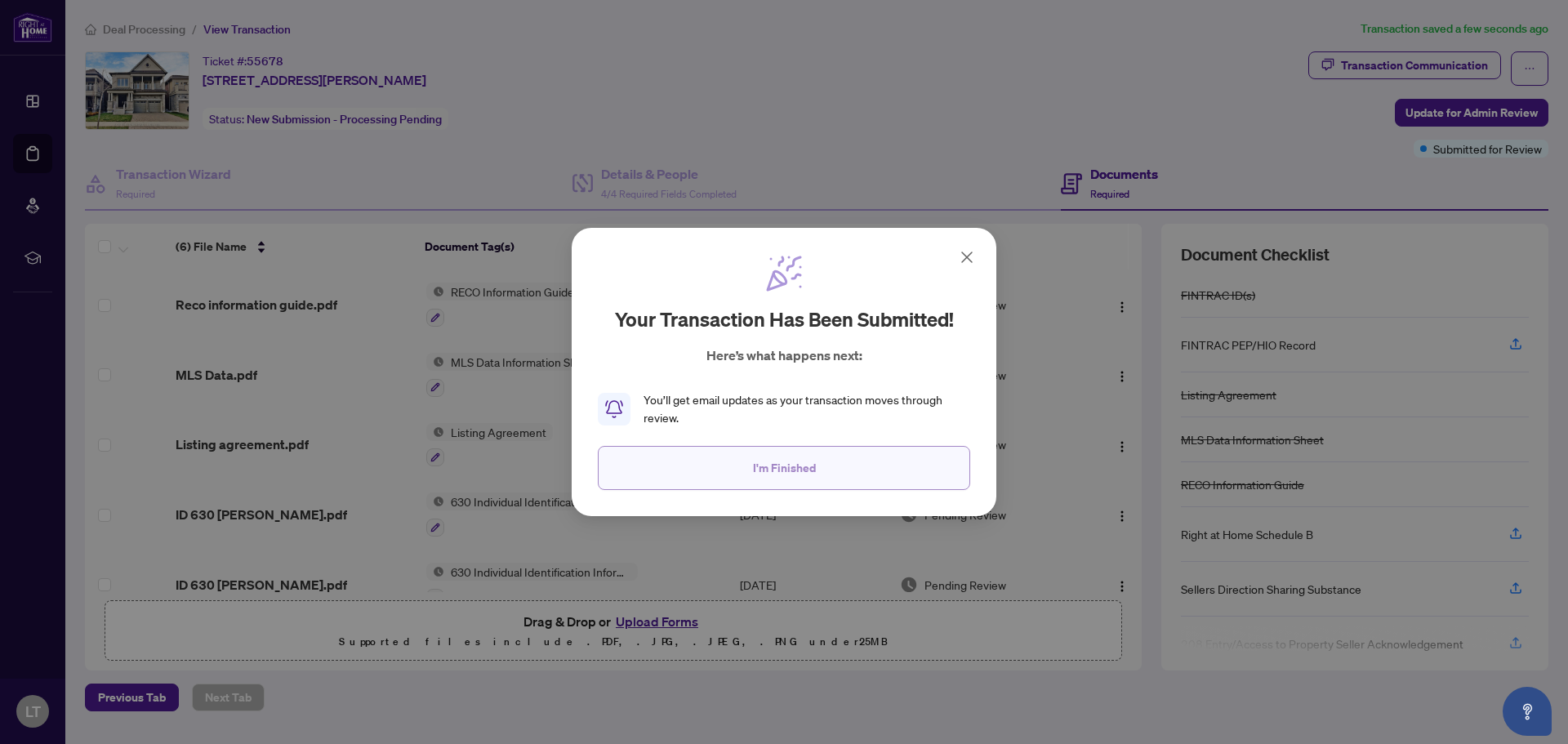
click at [772, 467] on span "I'm Finished" at bounding box center [784, 467] width 63 height 26
